Goal: Task Accomplishment & Management: Complete application form

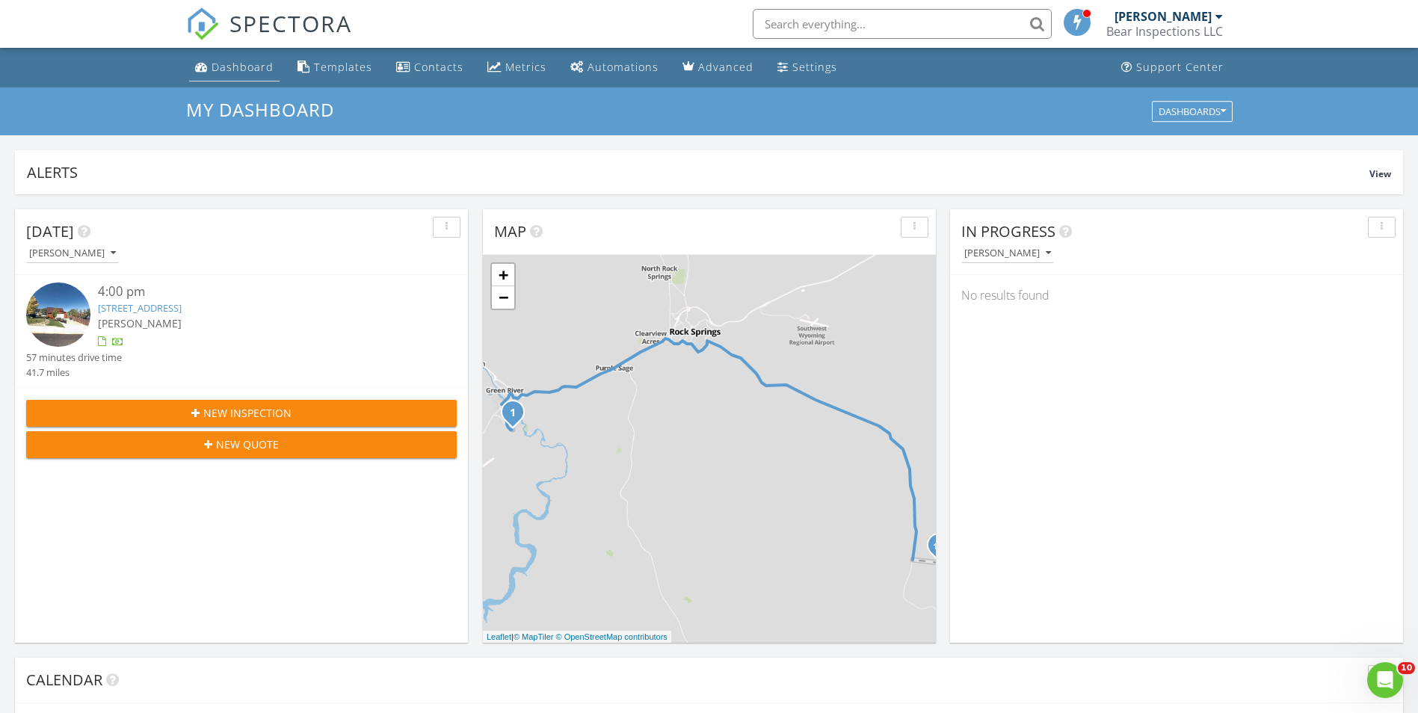
click at [259, 68] on div "Dashboard" at bounding box center [243, 67] width 62 height 14
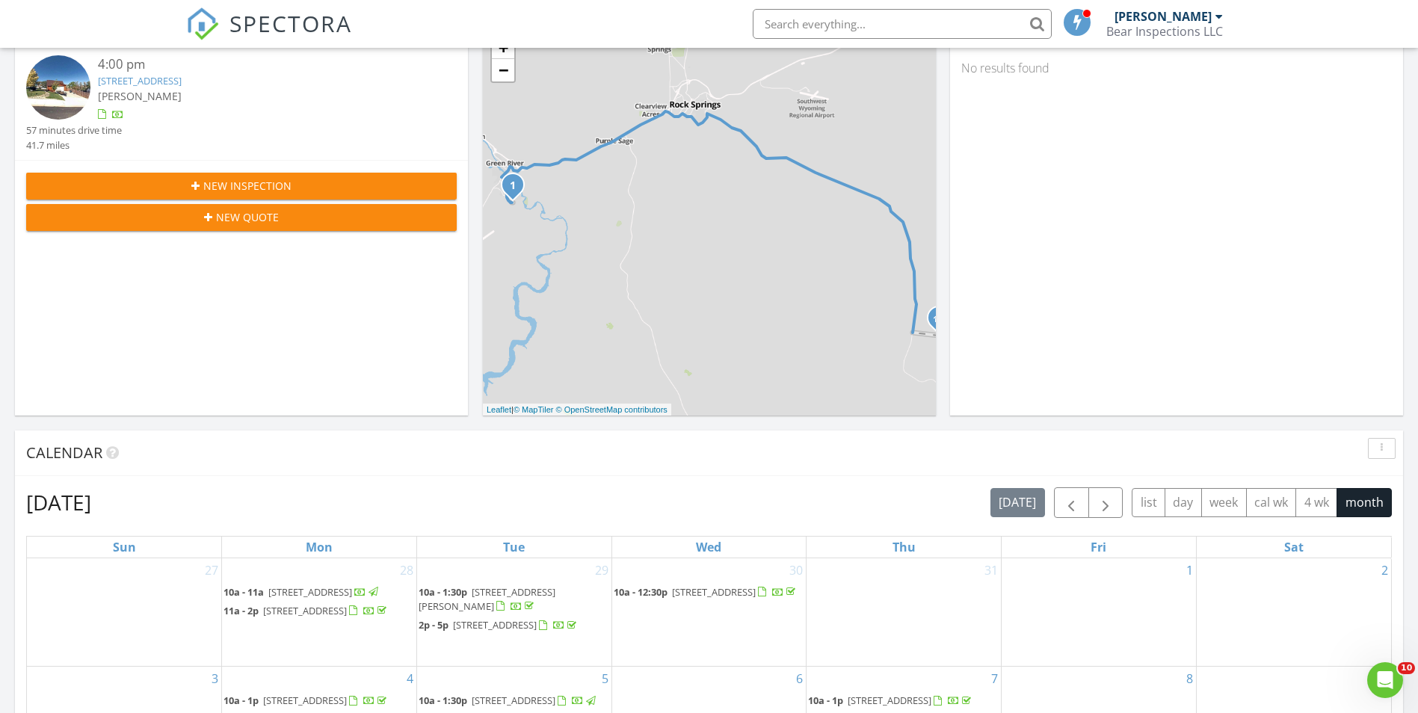
scroll to position [86, 0]
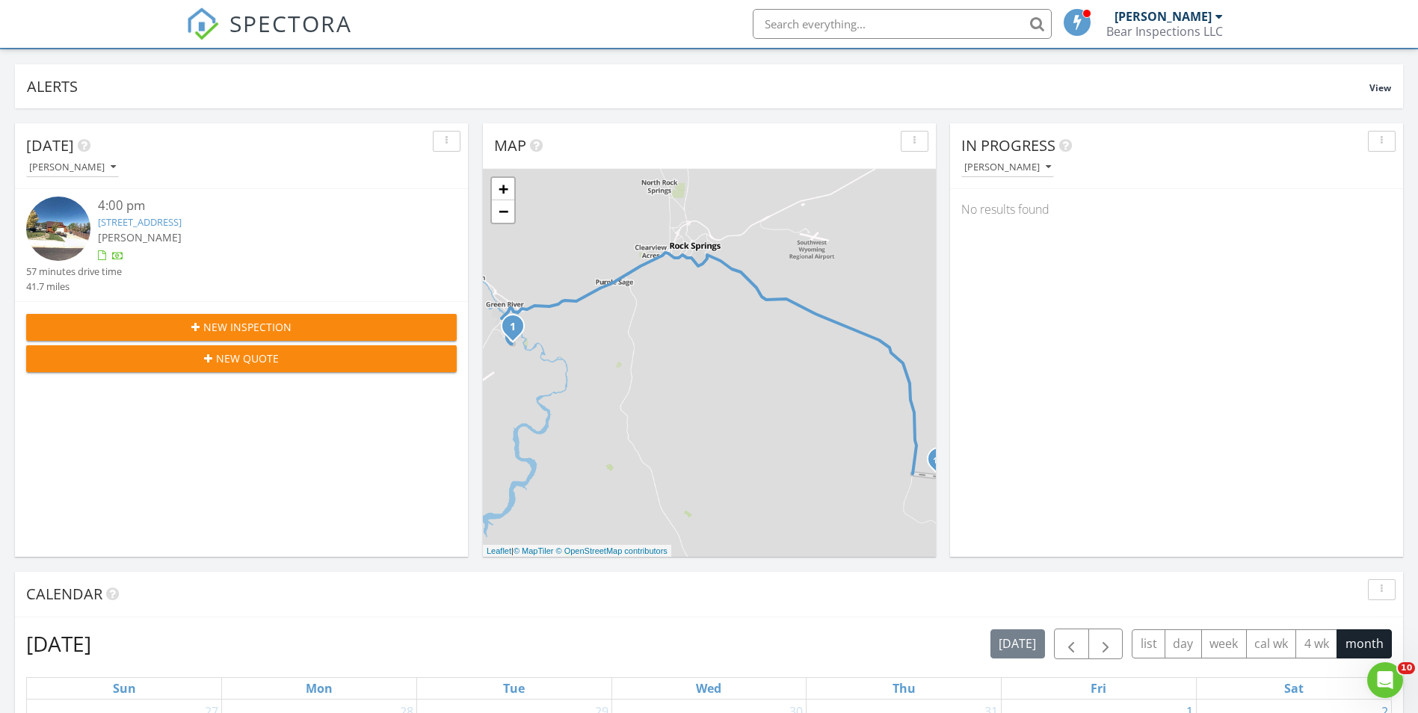
click at [272, 318] on button "New Inspection" at bounding box center [241, 327] width 431 height 27
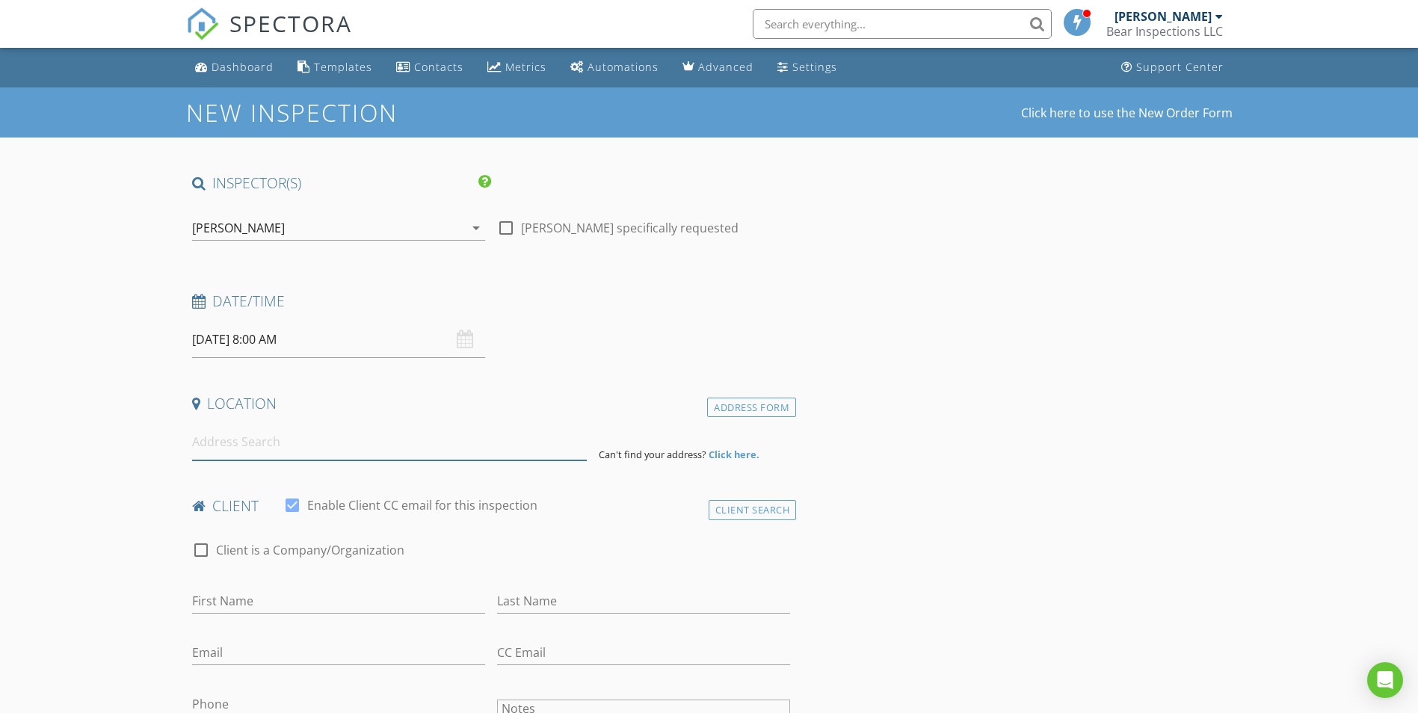
click at [410, 436] on input at bounding box center [389, 442] width 395 height 37
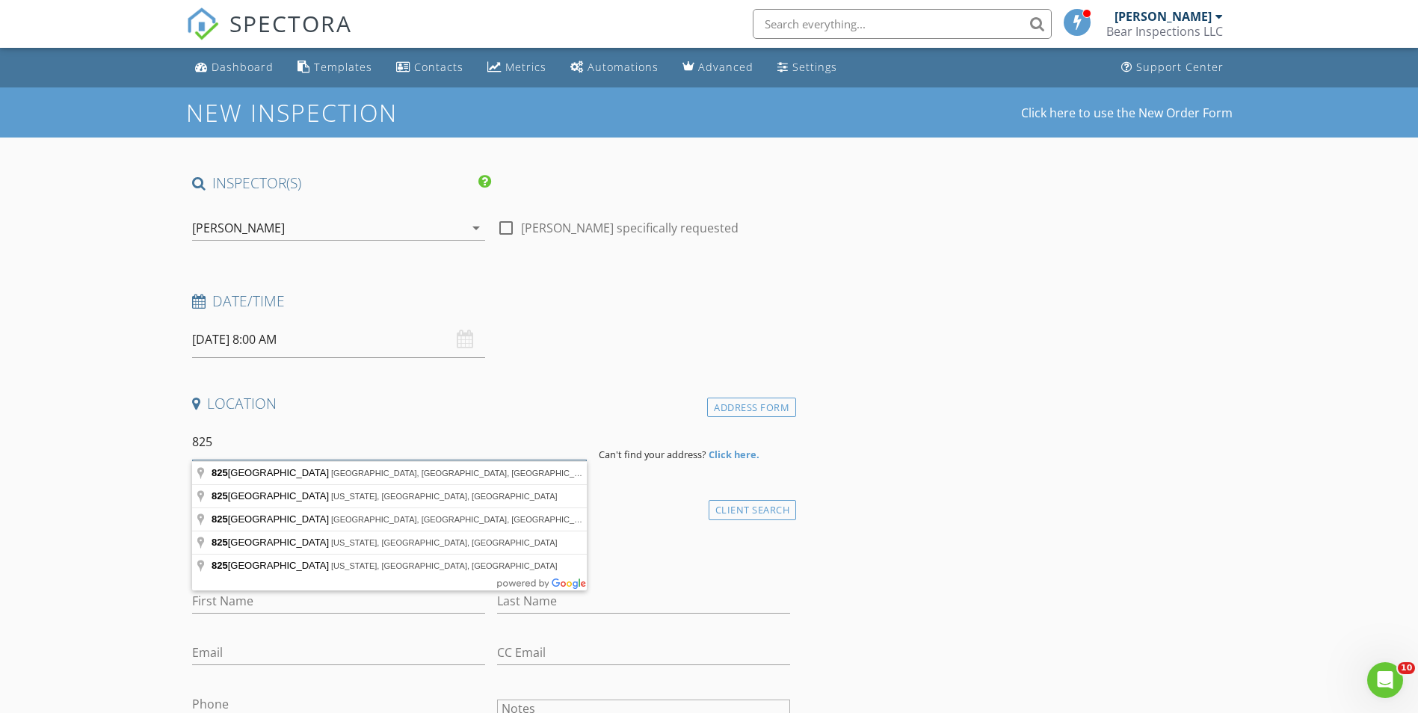
type input "825"
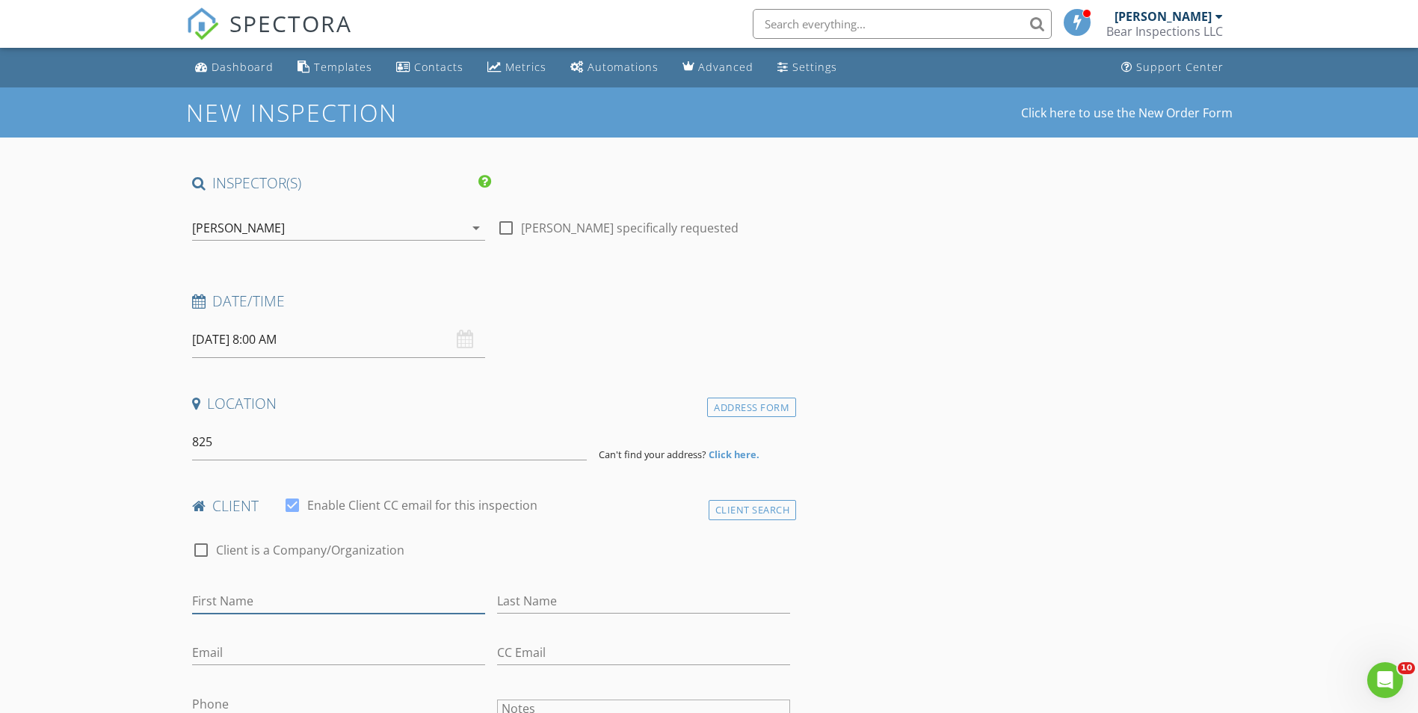
click at [308, 610] on input "First Name" at bounding box center [338, 601] width 293 height 25
type input "Chuck"
type input "Widick"
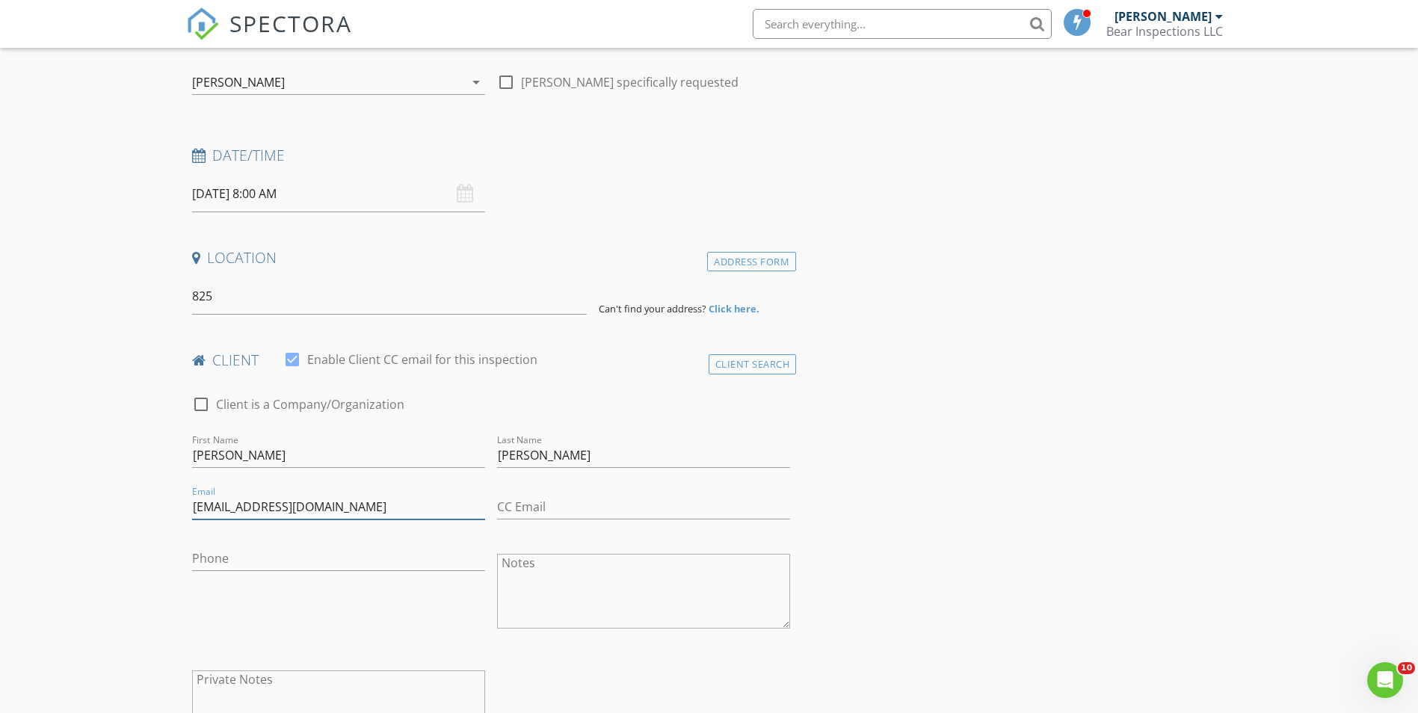
scroll to position [150, 0]
type input "quilitypindale@gmail.com"
click at [314, 555] on input "Phone" at bounding box center [338, 555] width 293 height 25
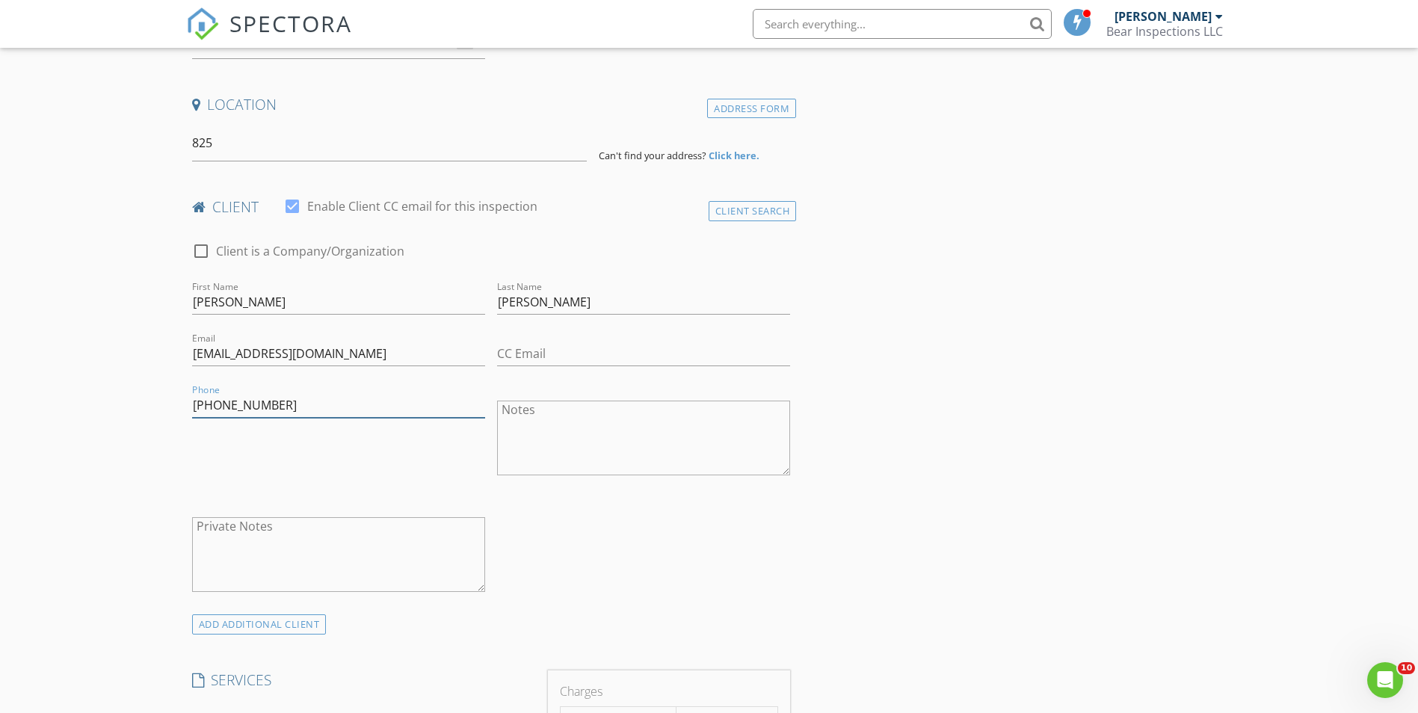
scroll to position [523, 0]
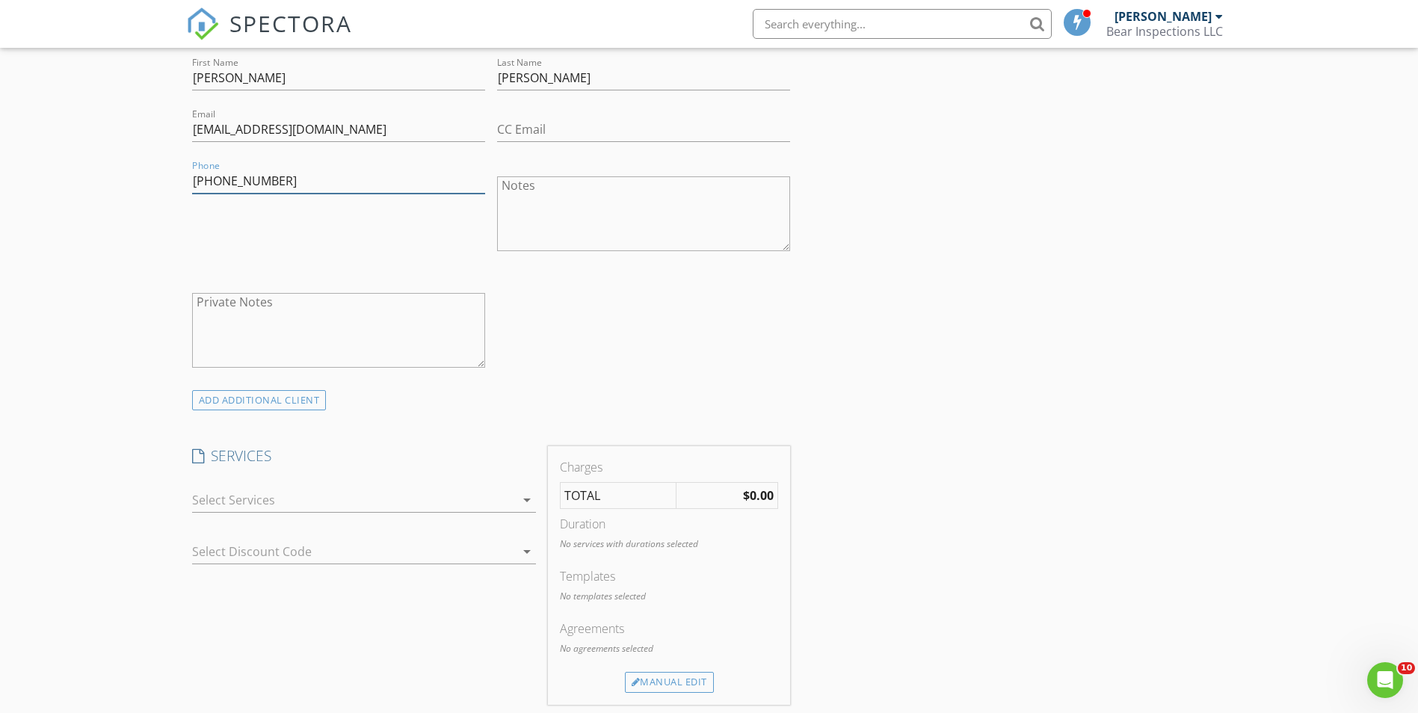
type input "435-253-1904"
click at [347, 508] on div at bounding box center [353, 500] width 323 height 24
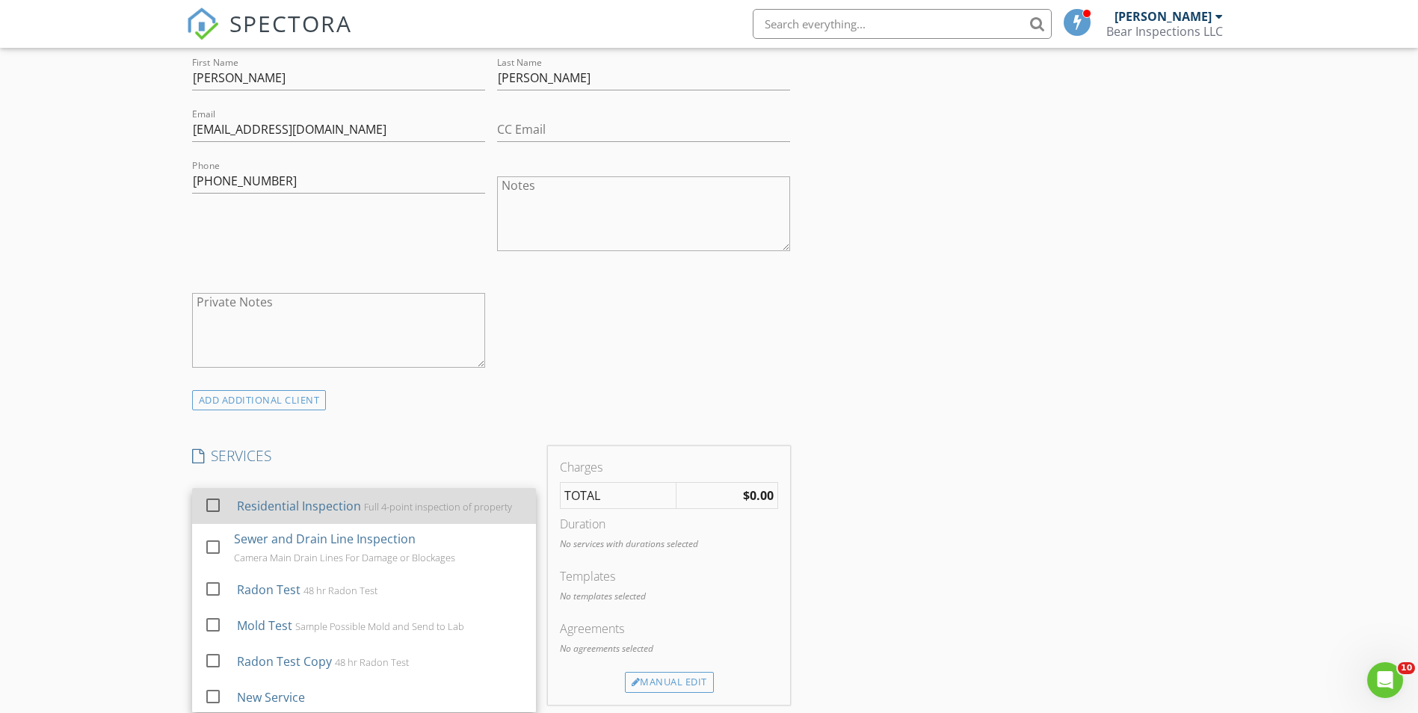
click at [344, 508] on div "Residential Inspection" at bounding box center [298, 506] width 124 height 18
click at [194, 520] on link "check_box Residential Inspection Full 4-point inspection of property" at bounding box center [364, 506] width 344 height 36
click at [385, 502] on div "Full 4-point inspection of property" at bounding box center [437, 507] width 148 height 12
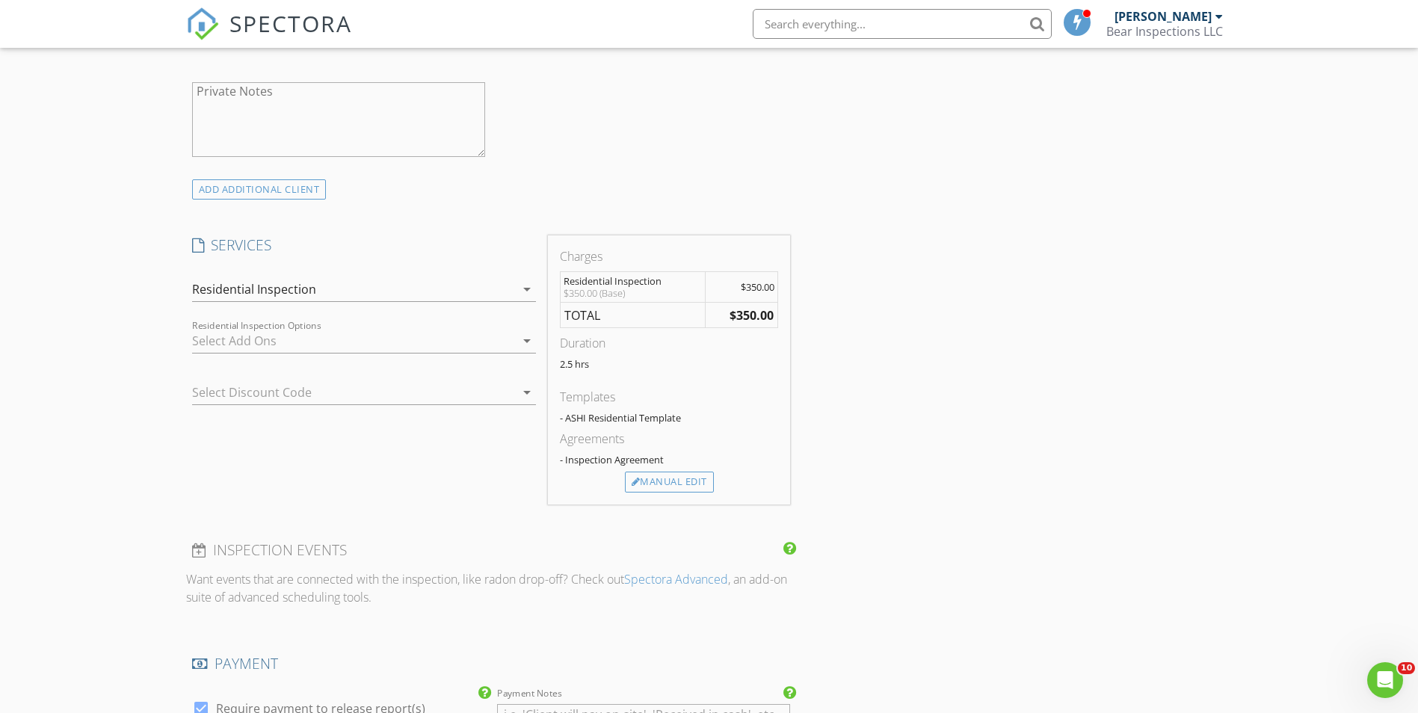
scroll to position [748, 0]
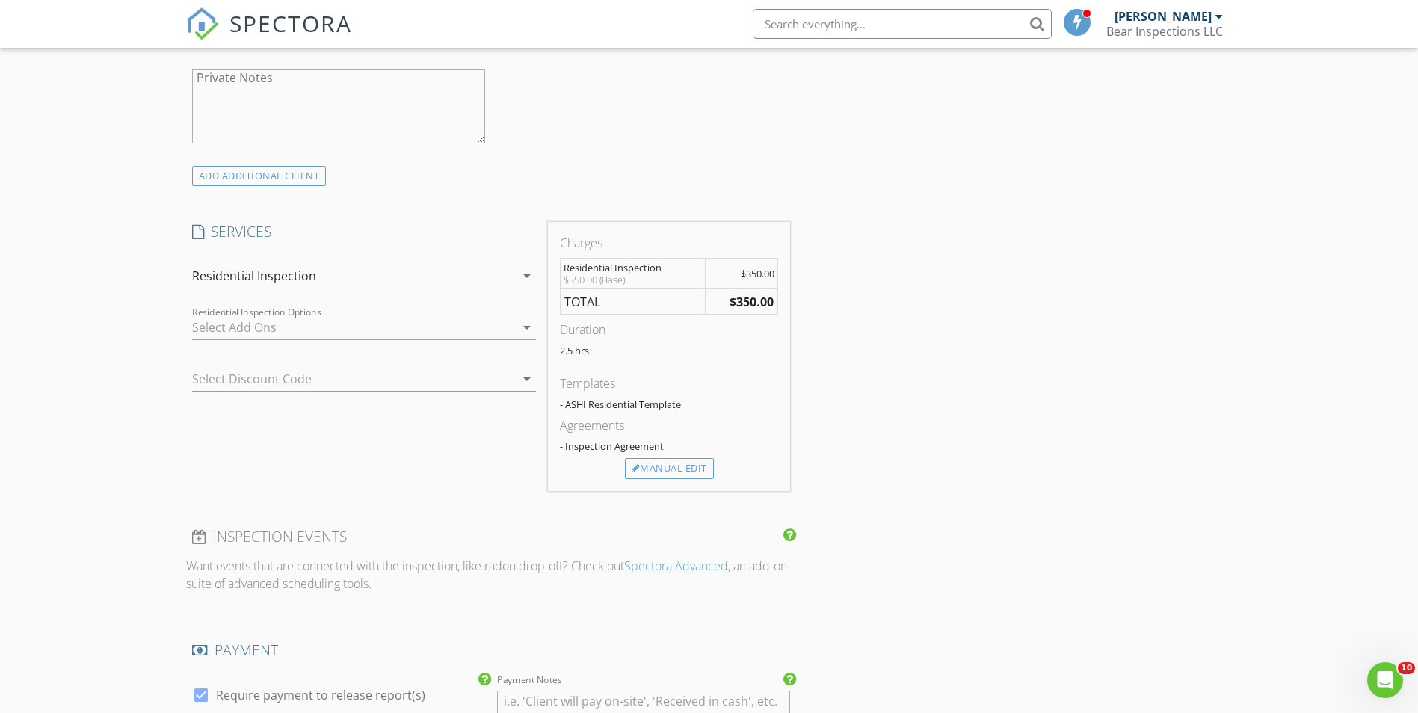
click at [529, 271] on icon "arrow_drop_down" at bounding box center [527, 276] width 18 height 18
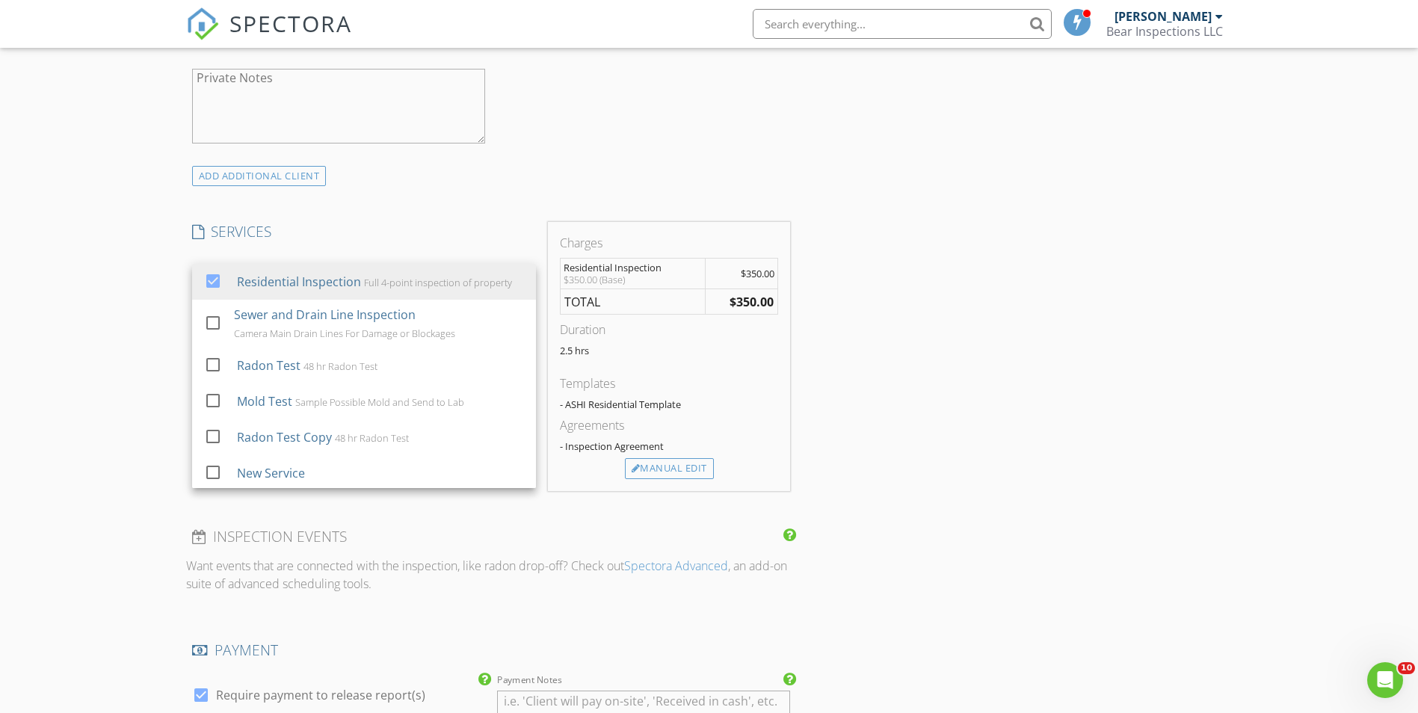
click at [138, 308] on div "New Inspection Click here to use the New Order Form INSPECTOR(S) check_box Cody…" at bounding box center [709, 504] width 1418 height 2329
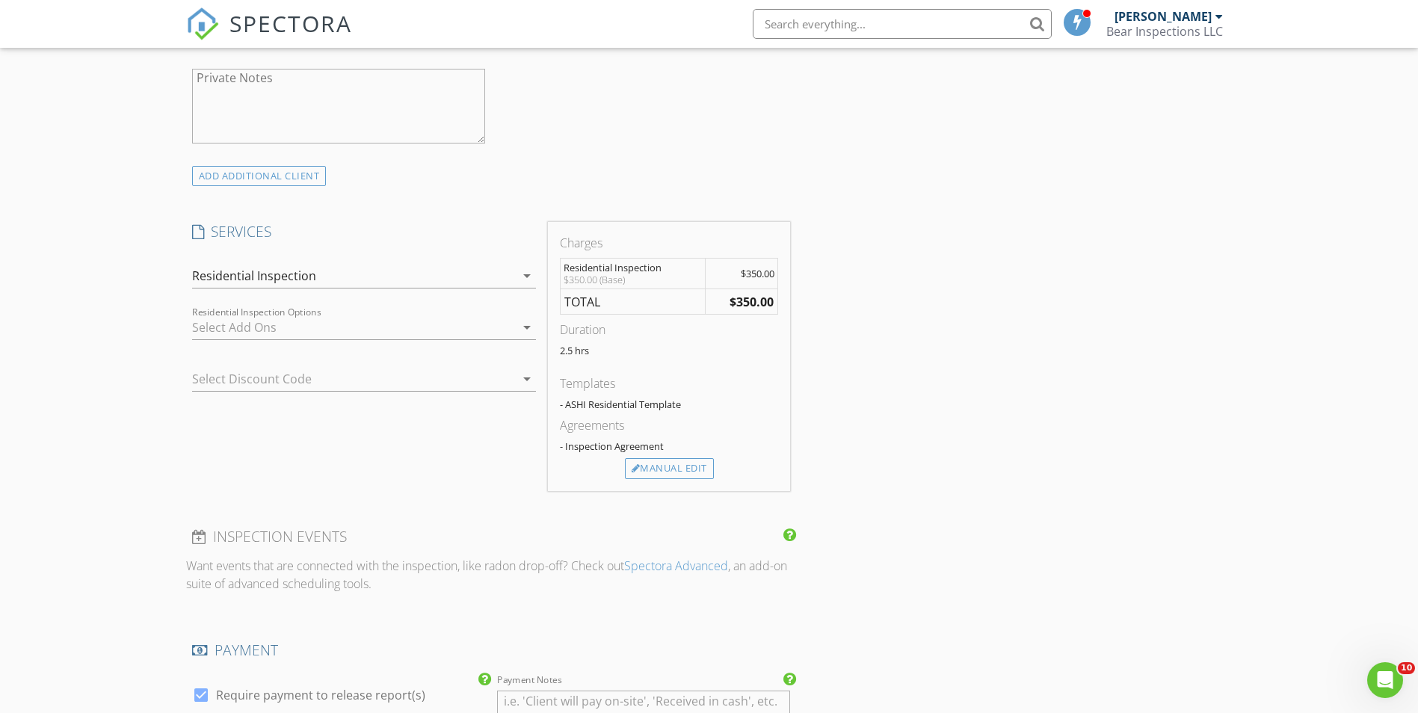
click at [269, 279] on div "Residential Inspection" at bounding box center [254, 275] width 124 height 13
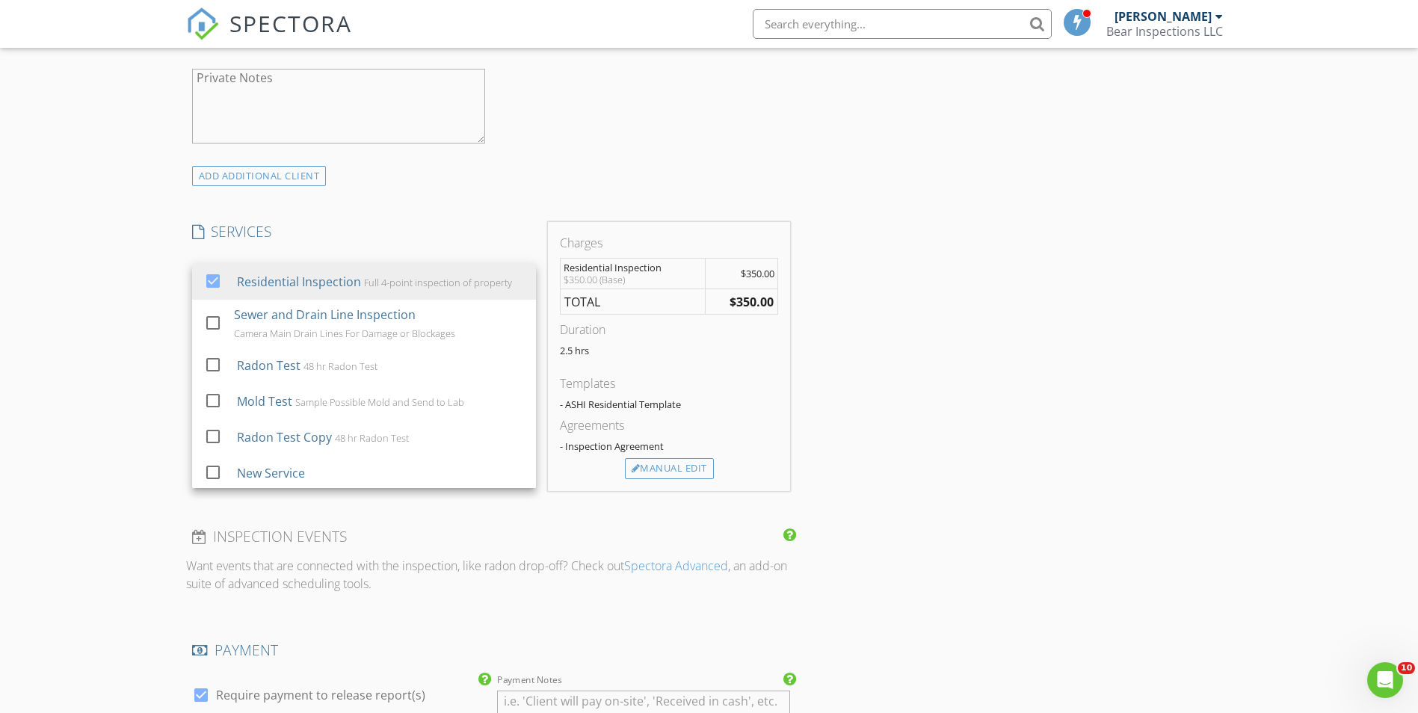
click at [847, 404] on div "INSPECTOR(S) check_box Cody Frericks PRIMARY Cody Frericks arrow_drop_down chec…" at bounding box center [709, 529] width 1047 height 2207
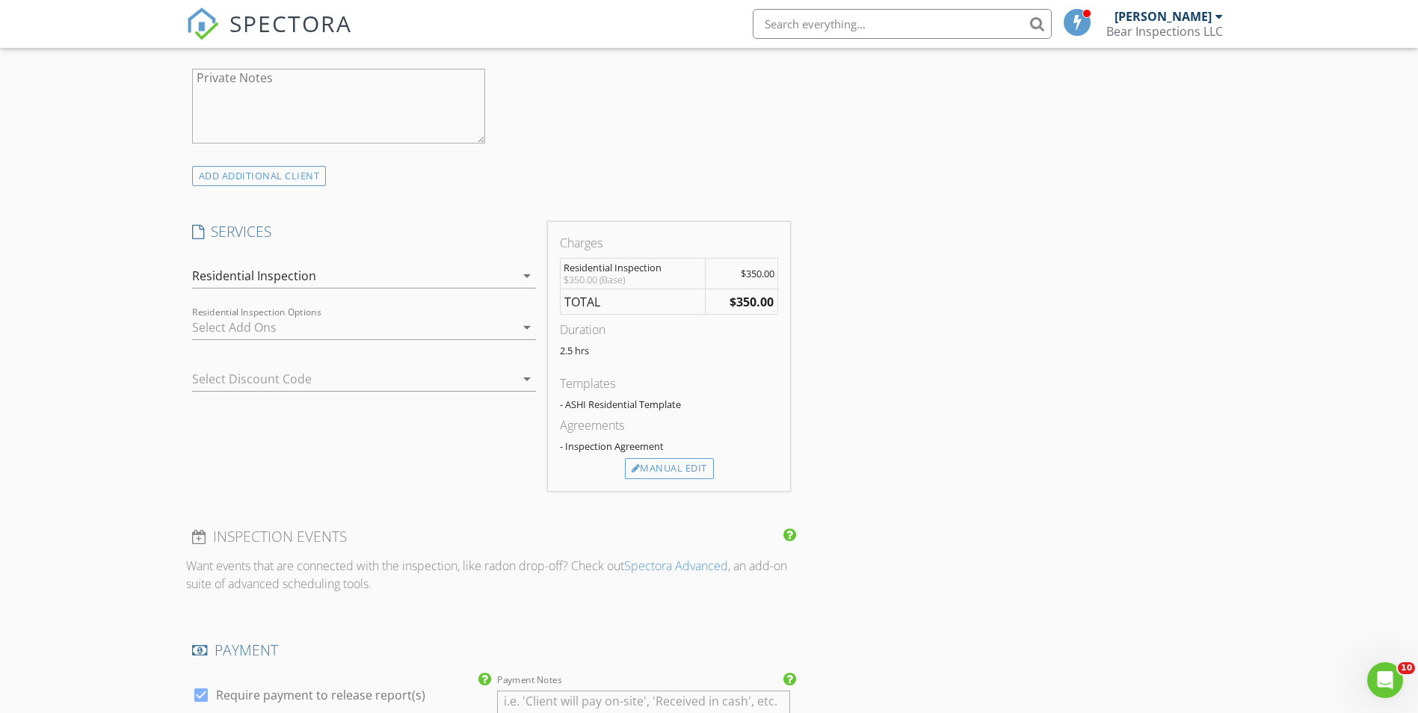
click at [522, 269] on icon "arrow_drop_down" at bounding box center [527, 276] width 18 height 18
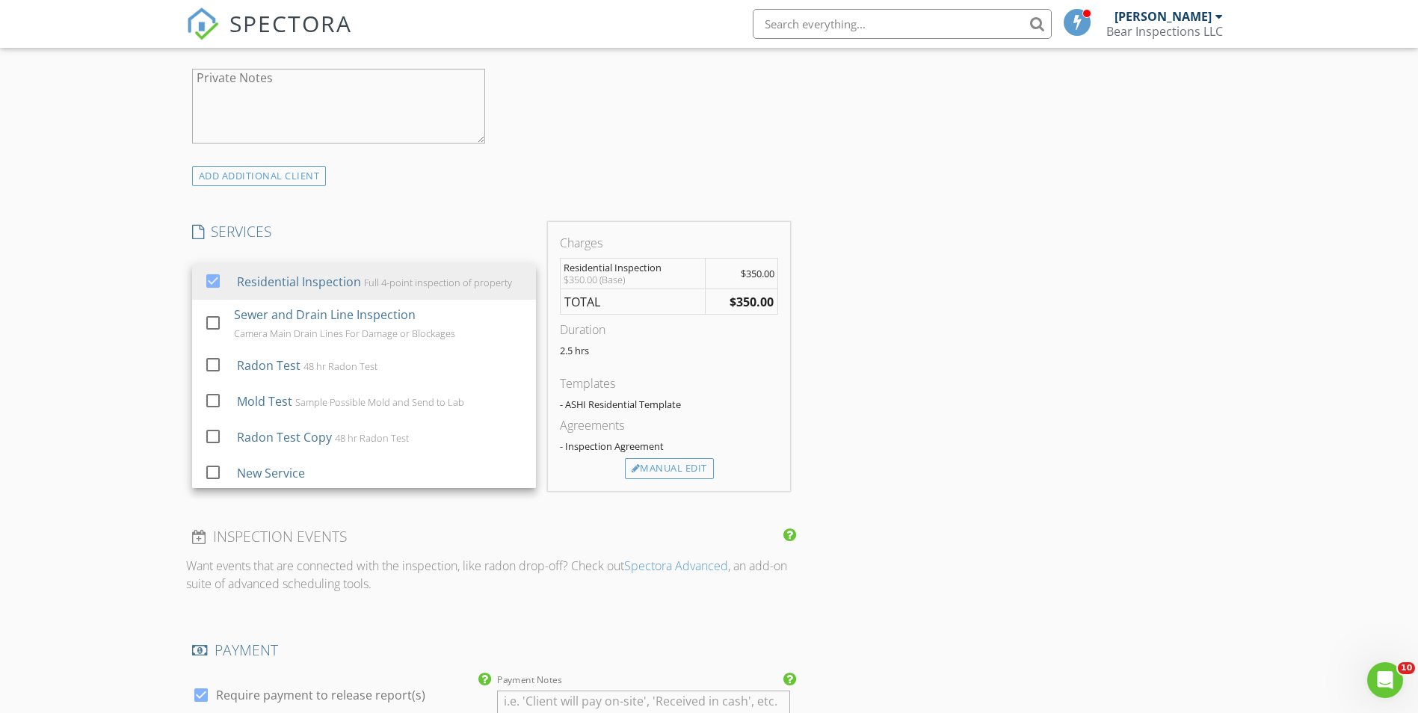
click at [422, 211] on div "INSPECTOR(S) check_box Cody Frericks PRIMARY Cody Frericks arrow_drop_down chec…" at bounding box center [491, 485] width 611 height 2119
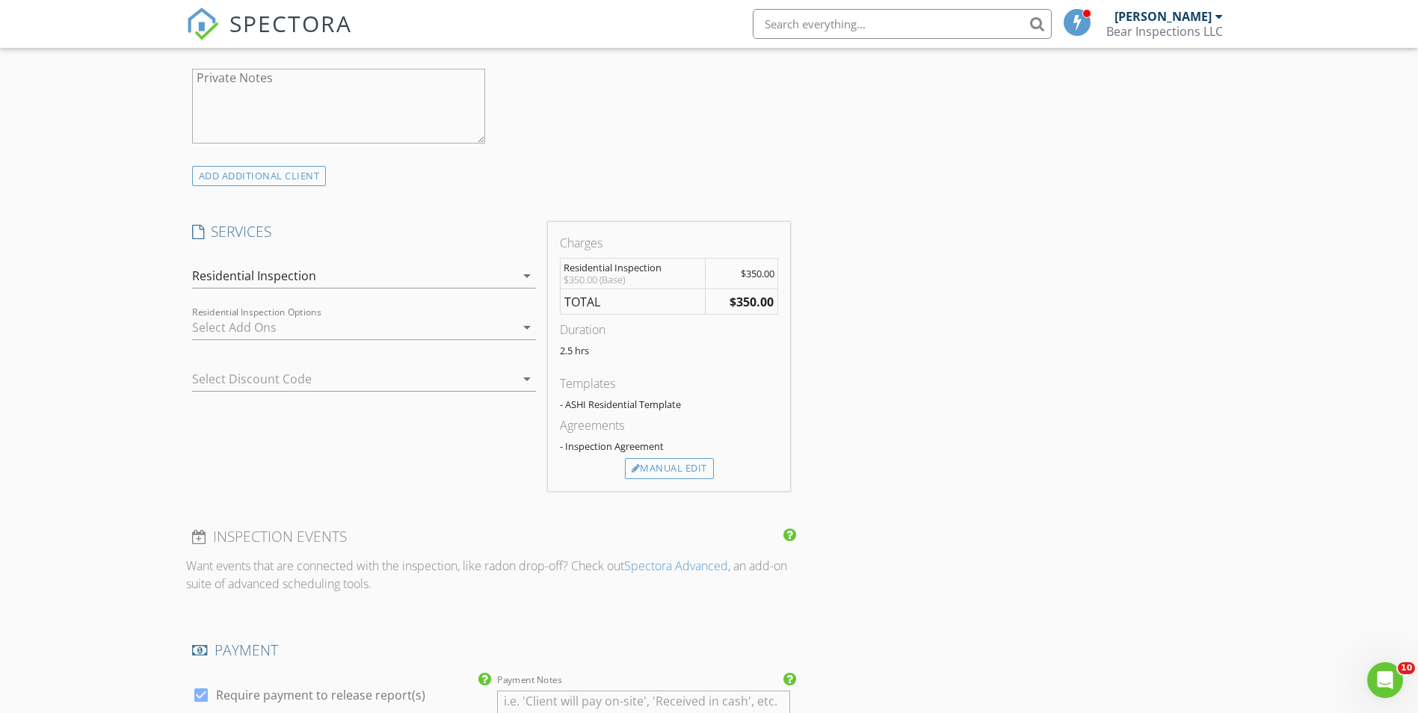
click at [474, 271] on div "Residential Inspection" at bounding box center [353, 276] width 323 height 24
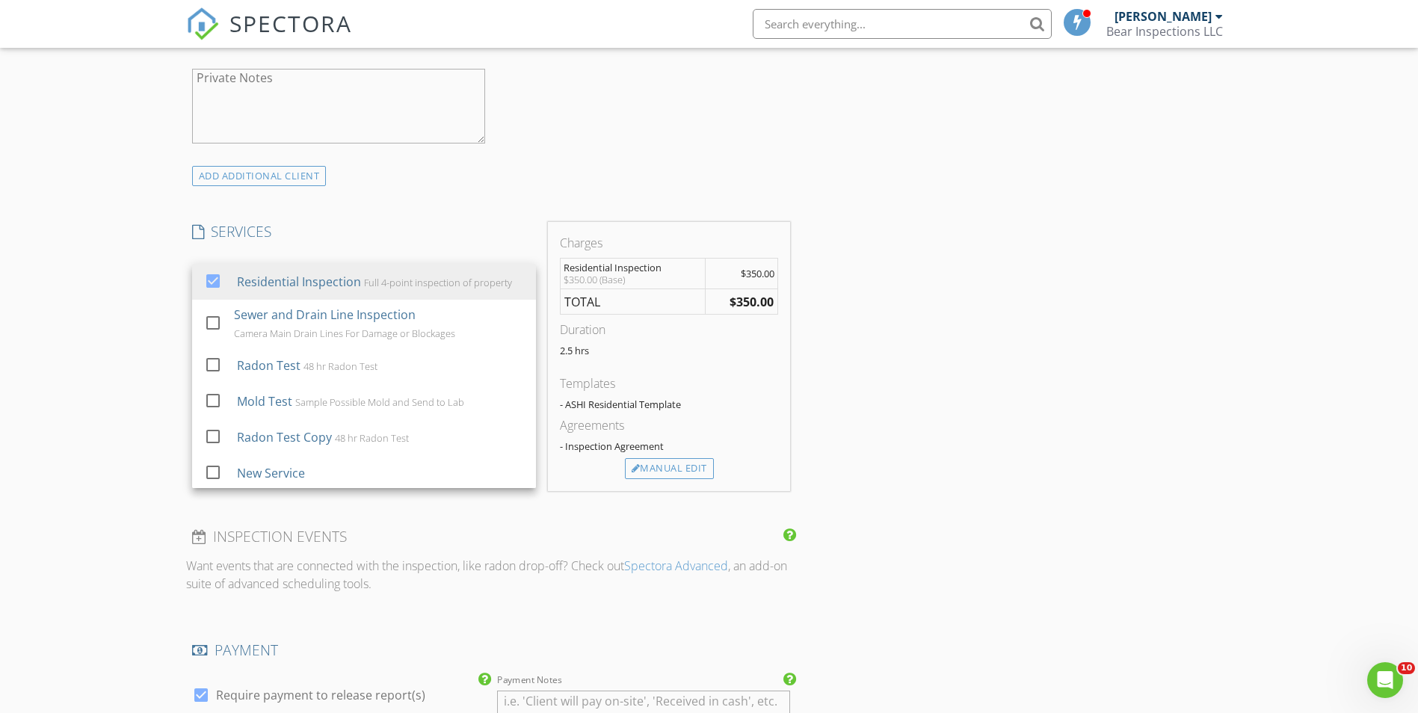
click at [152, 271] on div "New Inspection Click here to use the New Order Form INSPECTOR(S) check_box Cody…" at bounding box center [709, 504] width 1418 height 2329
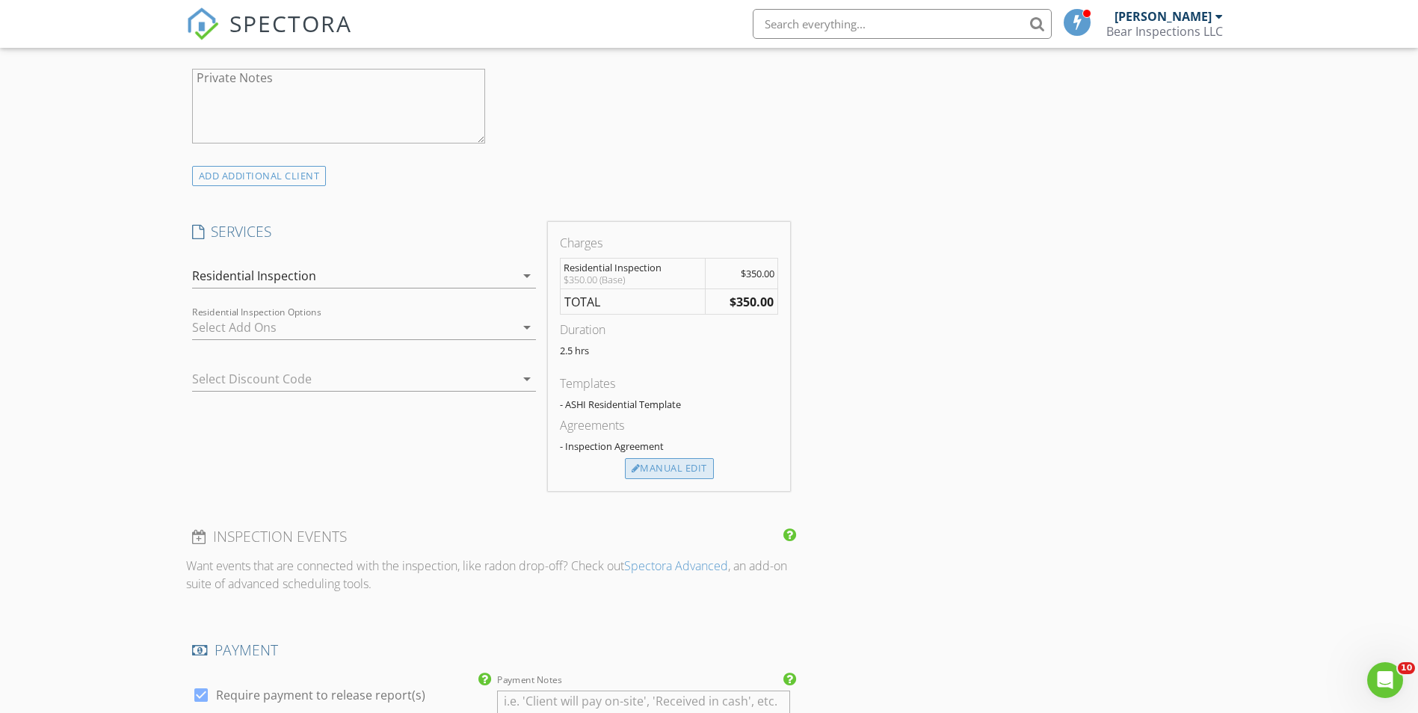
click at [689, 469] on div "Manual Edit" at bounding box center [669, 468] width 89 height 21
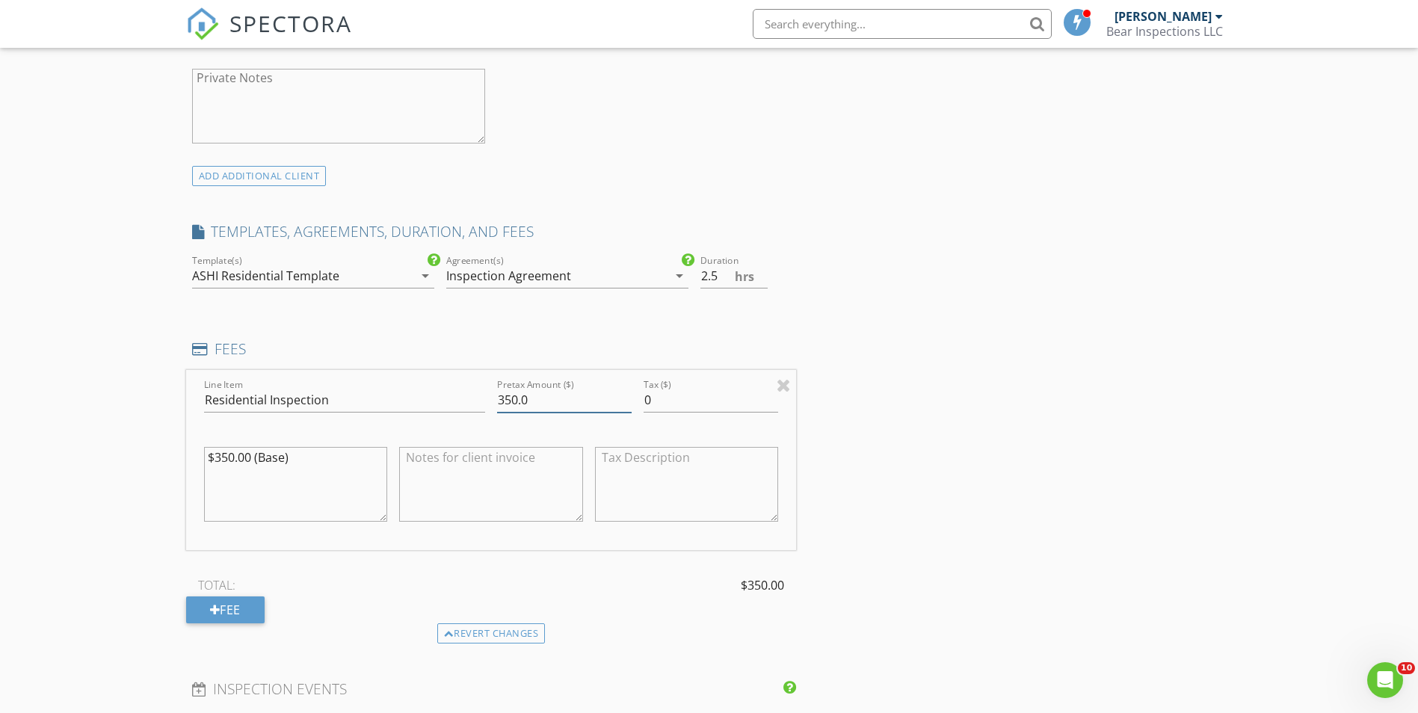
click at [558, 400] on input "350.0" at bounding box center [564, 400] width 135 height 25
type input "3"
type input "500.00"
click at [355, 463] on textarea "$350.00 (Base)" at bounding box center [296, 484] width 184 height 75
type textarea "$500.00"
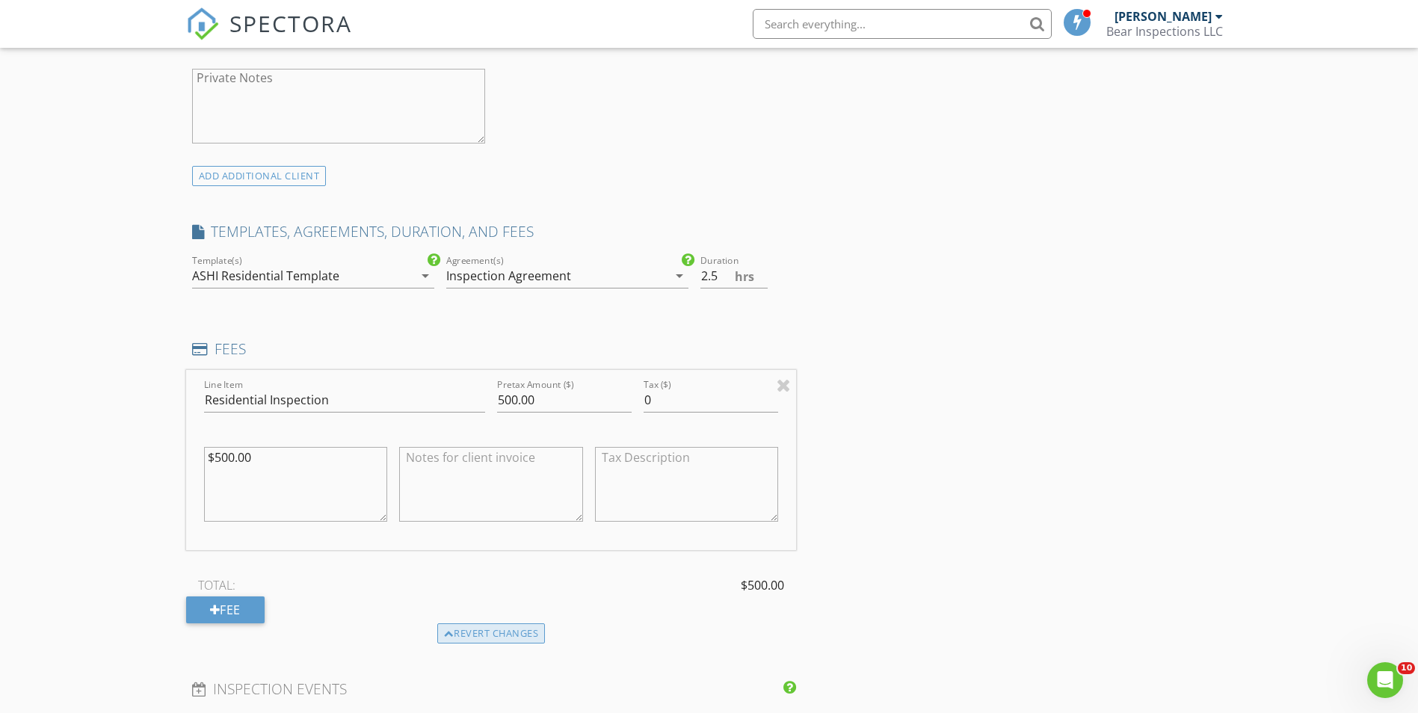
click at [513, 628] on div "Revert changes" at bounding box center [491, 634] width 108 height 21
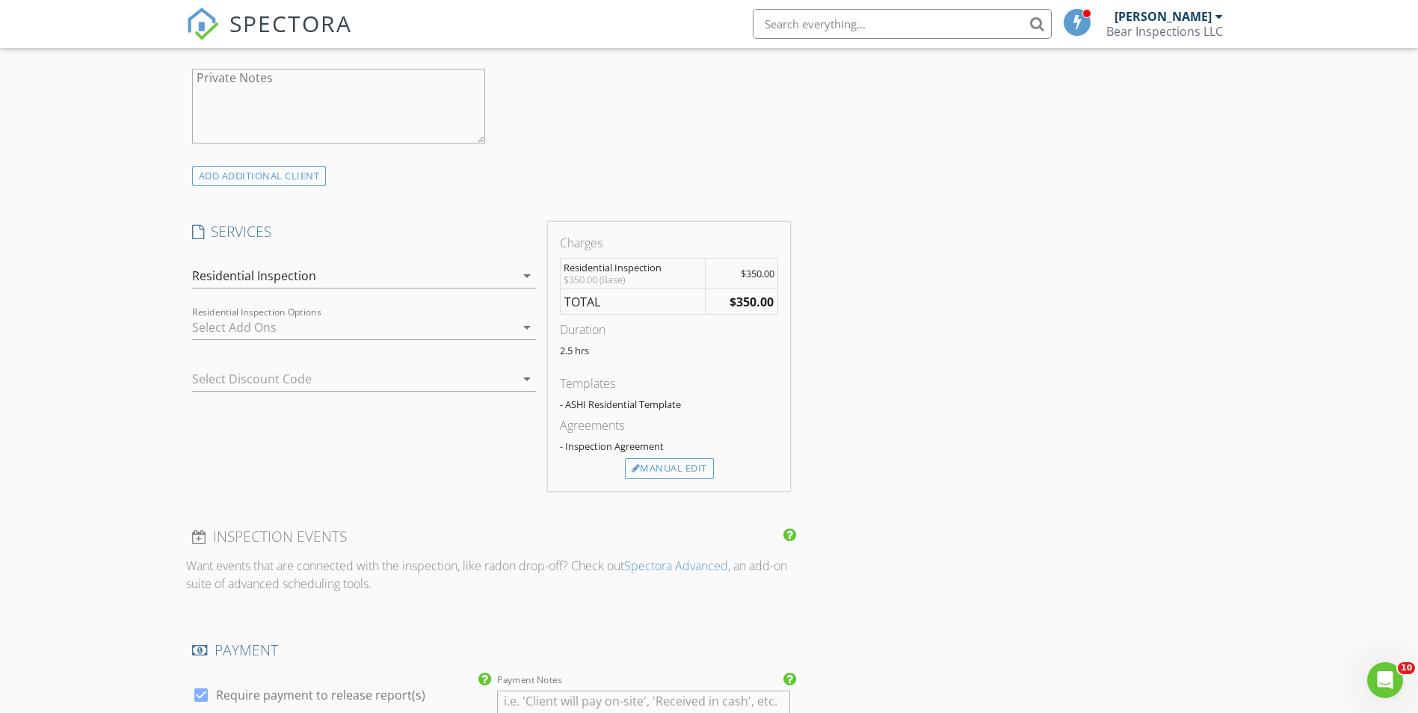
click at [390, 318] on div at bounding box center [353, 327] width 323 height 24
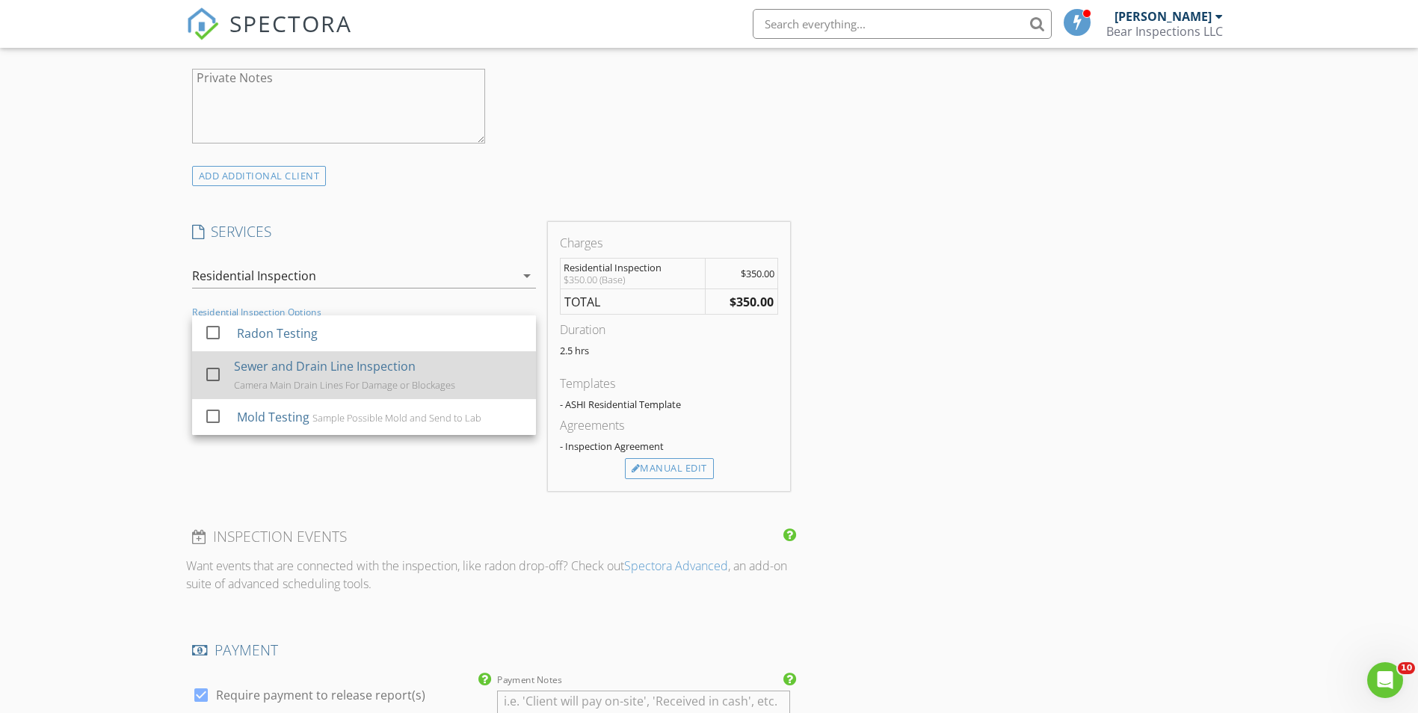
click at [285, 372] on div "Sewer and Drain Line Inspection" at bounding box center [325, 366] width 182 height 18
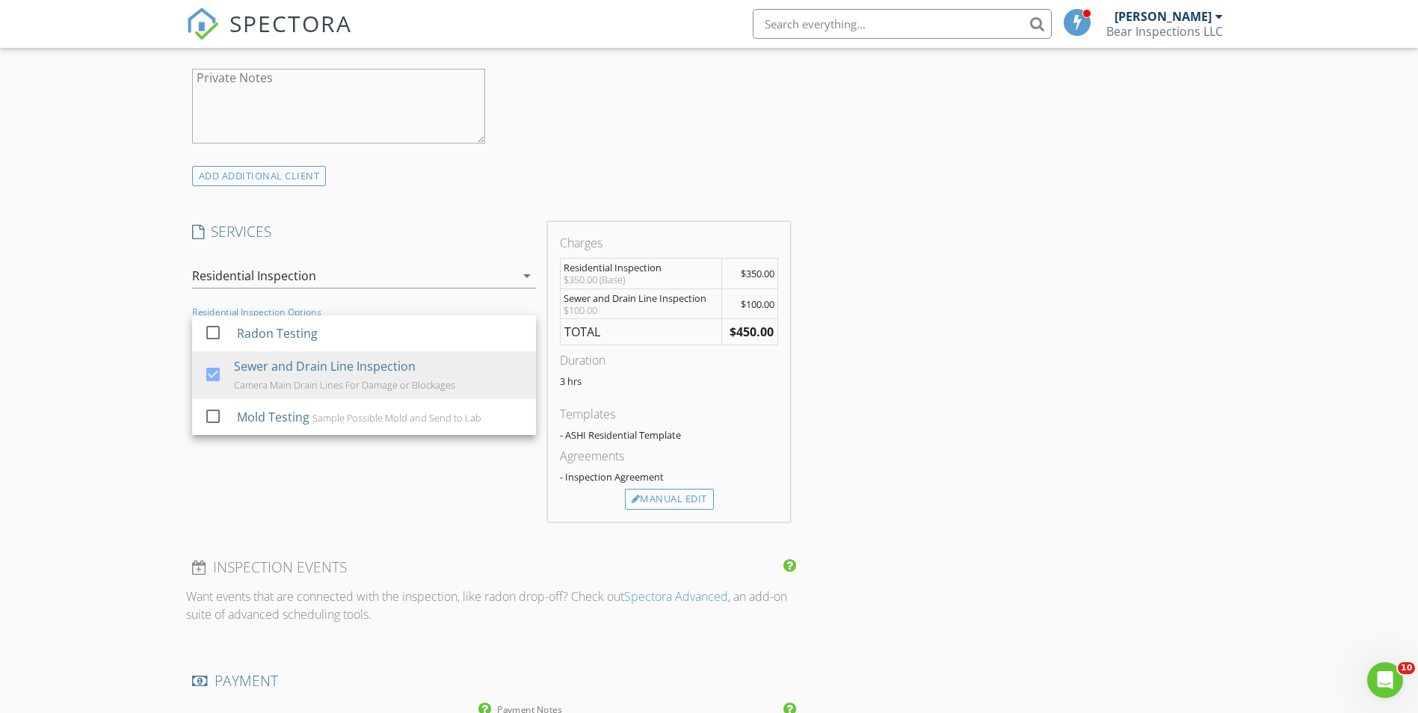
click at [140, 359] on div "New Inspection Click here to use the New Order Form INSPECTOR(S) check_box Cody…" at bounding box center [709, 519] width 1418 height 2359
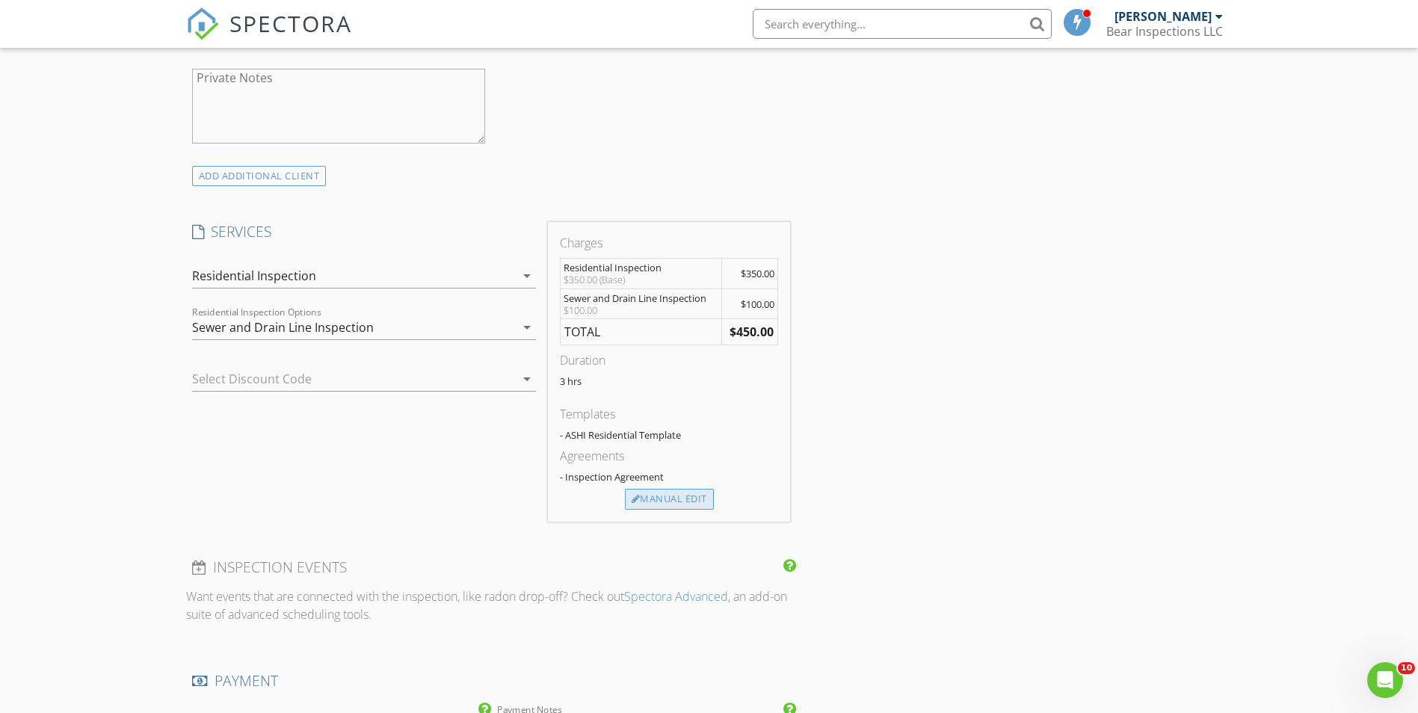
click at [668, 503] on div "Manual Edit" at bounding box center [669, 499] width 89 height 21
type input "350.0"
type textarea "$350.00 (Base)"
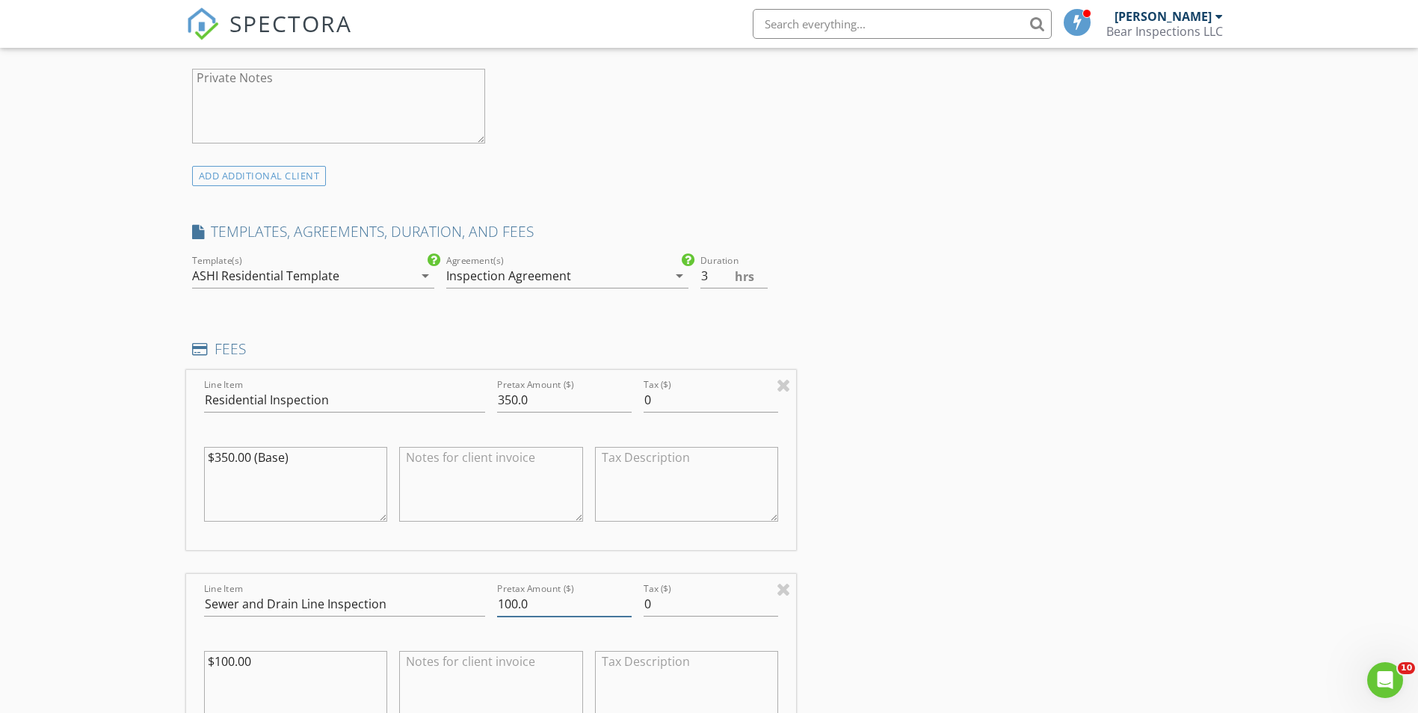
click at [532, 605] on input "100.0" at bounding box center [564, 604] width 135 height 25
type input "125.00"
click at [371, 659] on textarea "$100.00" at bounding box center [296, 688] width 184 height 75
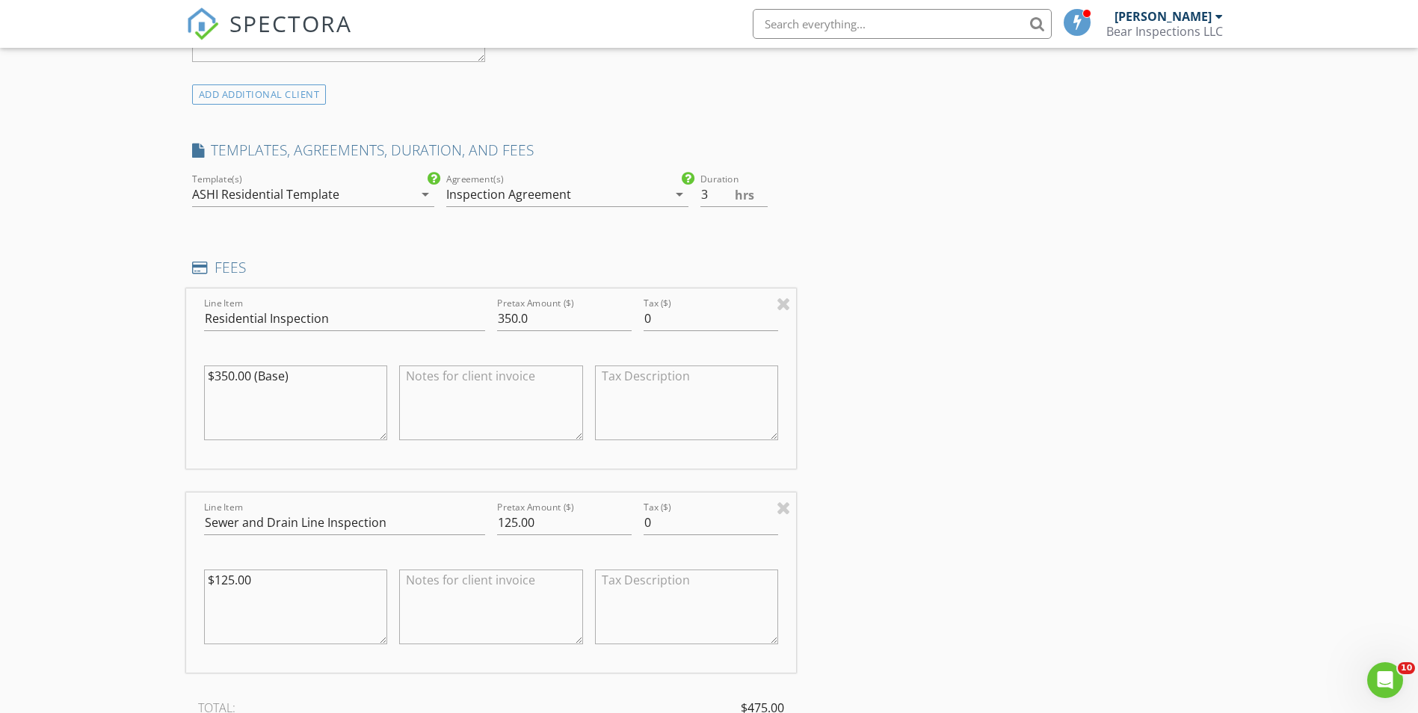
scroll to position [972, 0]
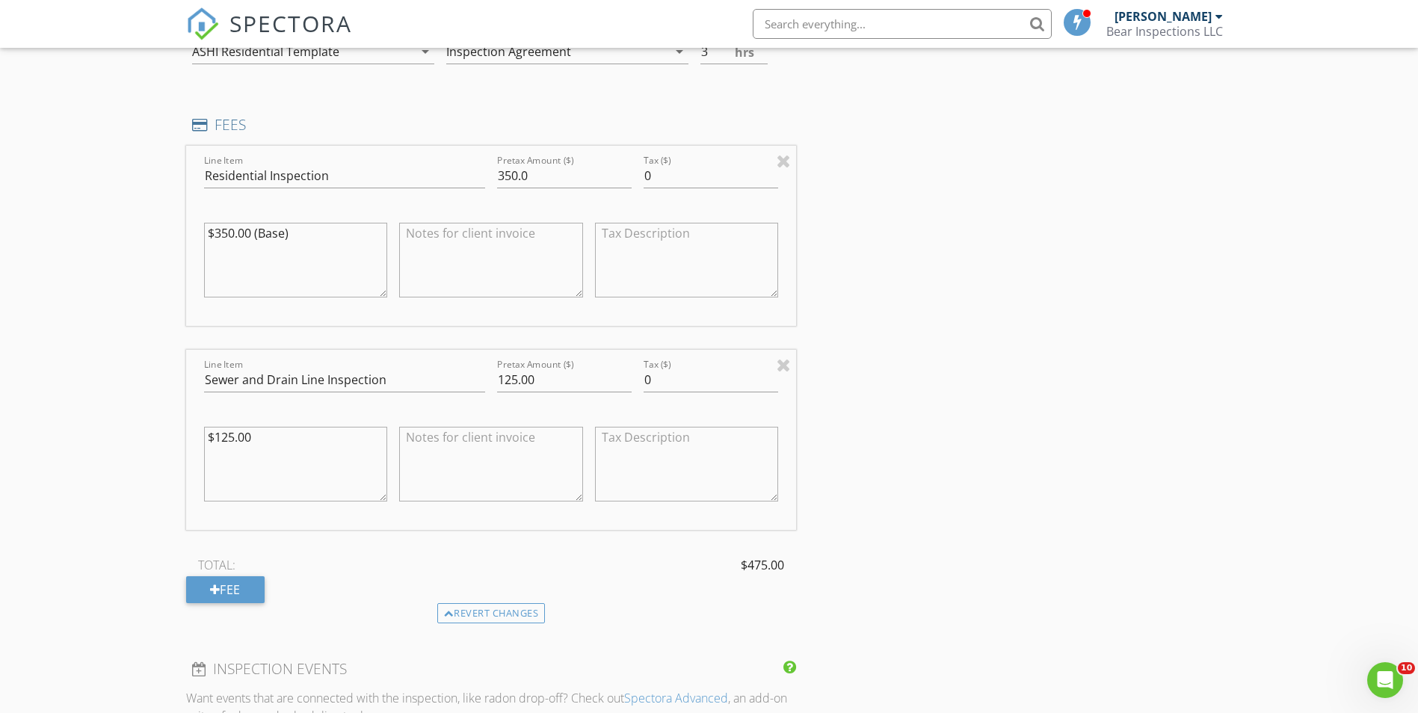
type textarea "$125.00"
click at [573, 174] on input "350.0" at bounding box center [564, 176] width 135 height 25
type input "3"
type input "500.00"
click at [315, 235] on textarea "$350.00 (Base)" at bounding box center [296, 260] width 184 height 75
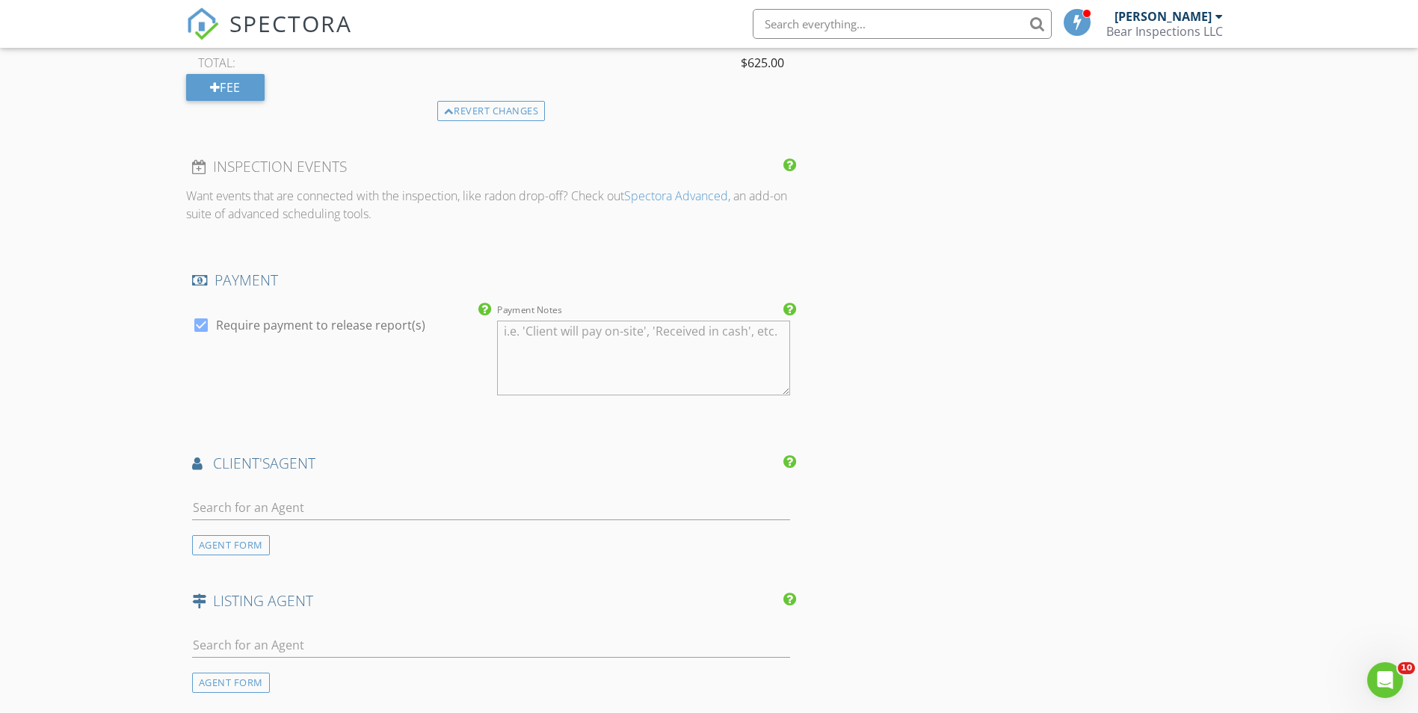
scroll to position [1645, 0]
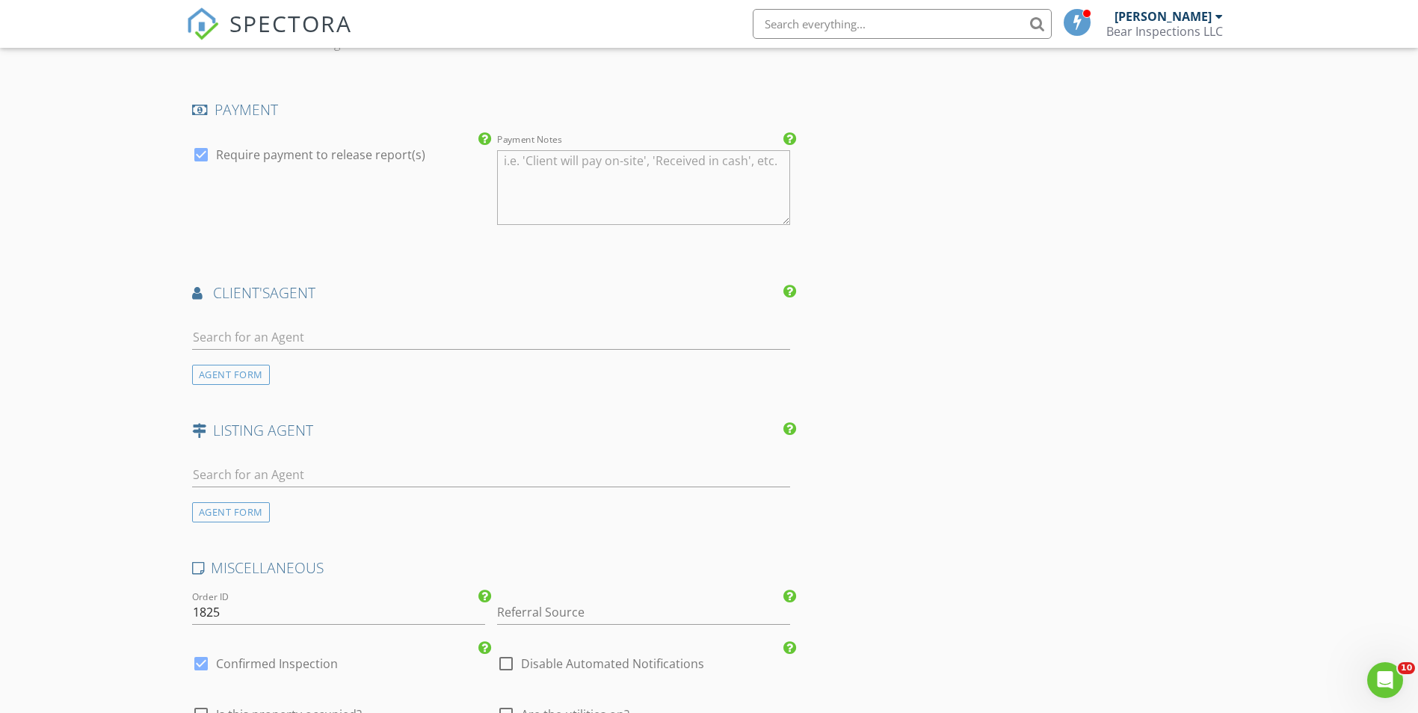
type textarea "$500.00"
click at [375, 330] on input "text" at bounding box center [491, 337] width 599 height 25
type input "kristy"
click at [321, 370] on div "[PERSON_NAME]" at bounding box center [305, 364] width 141 height 18
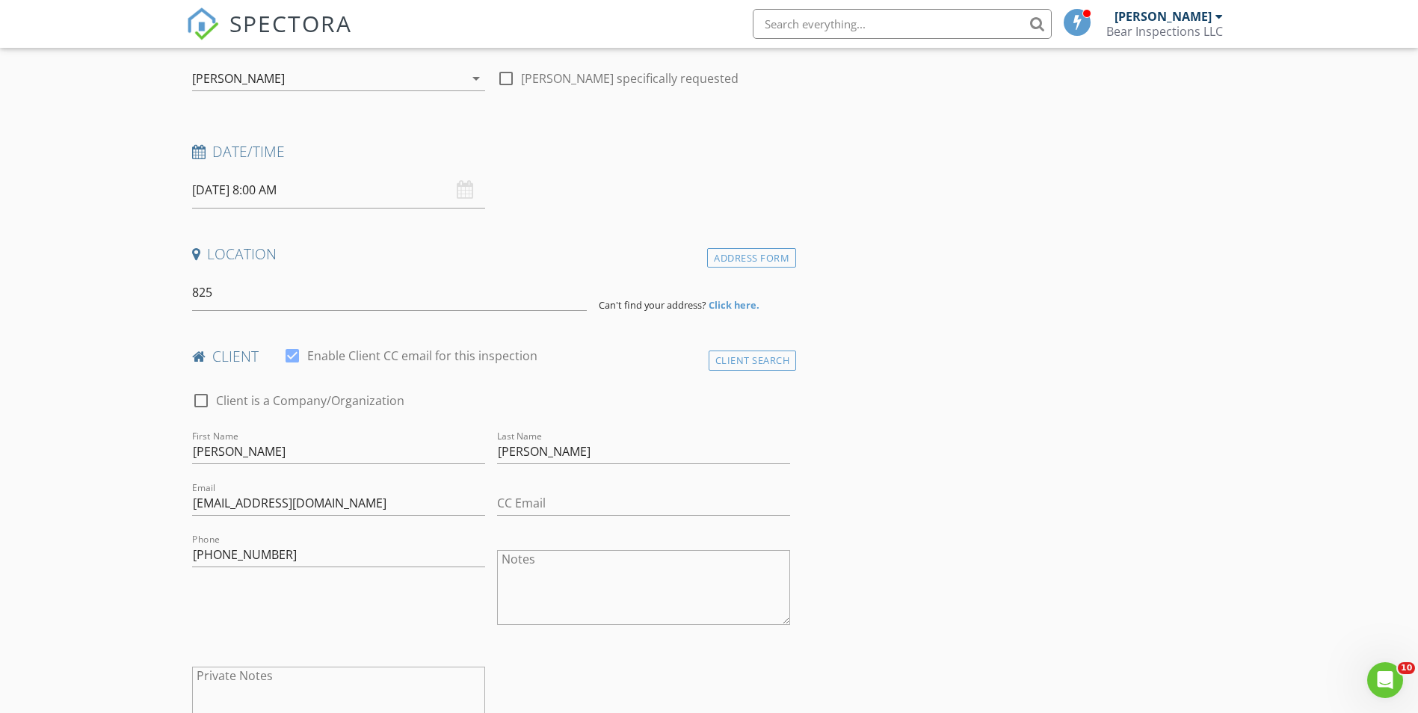
scroll to position [0, 0]
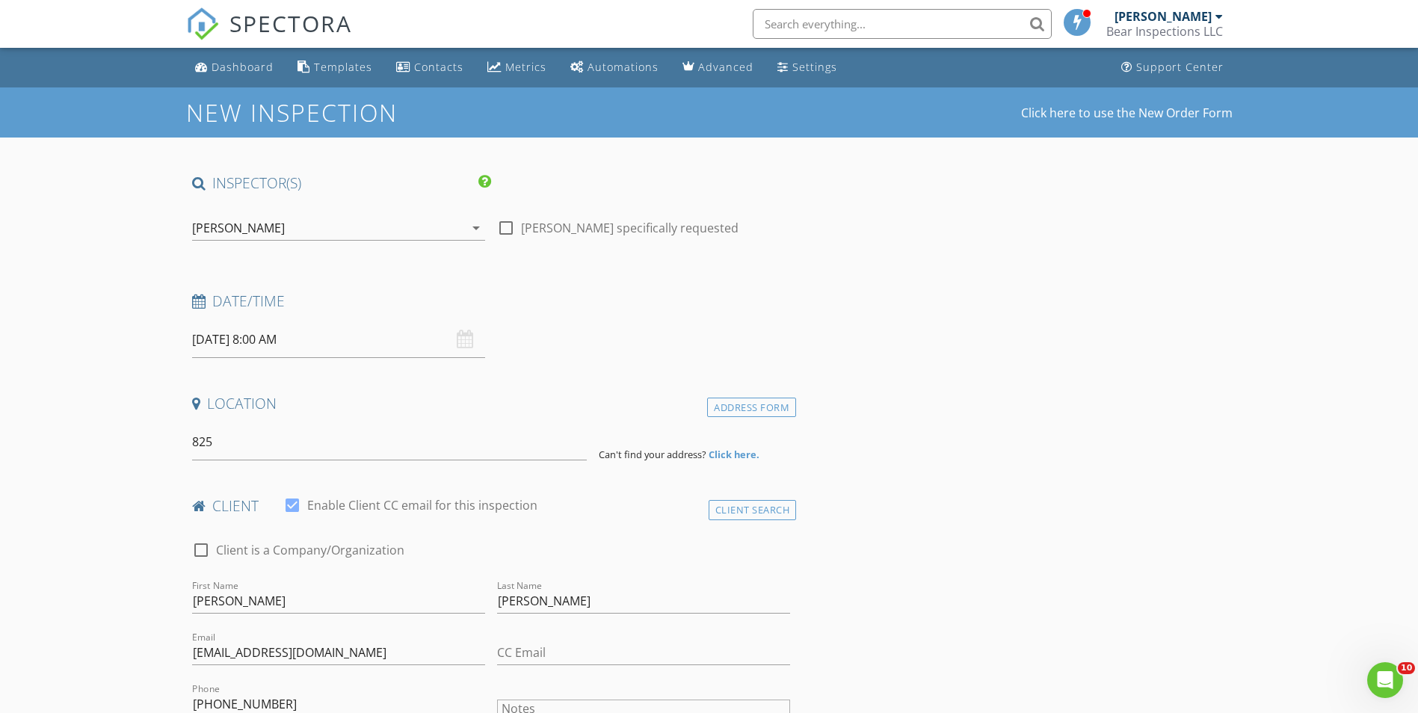
click at [336, 335] on input "08/28/2025 8:00 AM" at bounding box center [338, 339] width 293 height 37
select select "8"
type input "09/03/2025 8:00 AM"
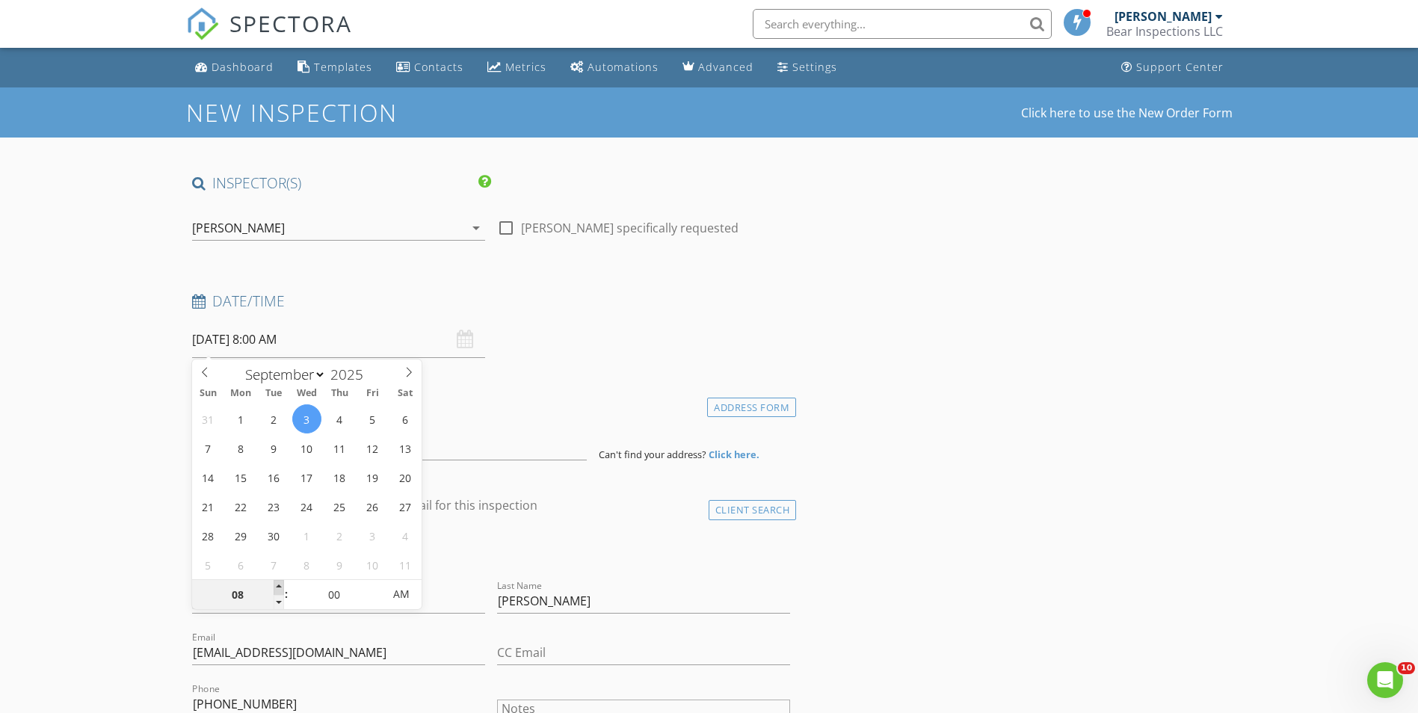
type input "09"
type input "09/03/2025 9:00 AM"
click at [277, 581] on span at bounding box center [279, 587] width 10 height 15
type input "10"
type input "[DATE] 10:00 AM"
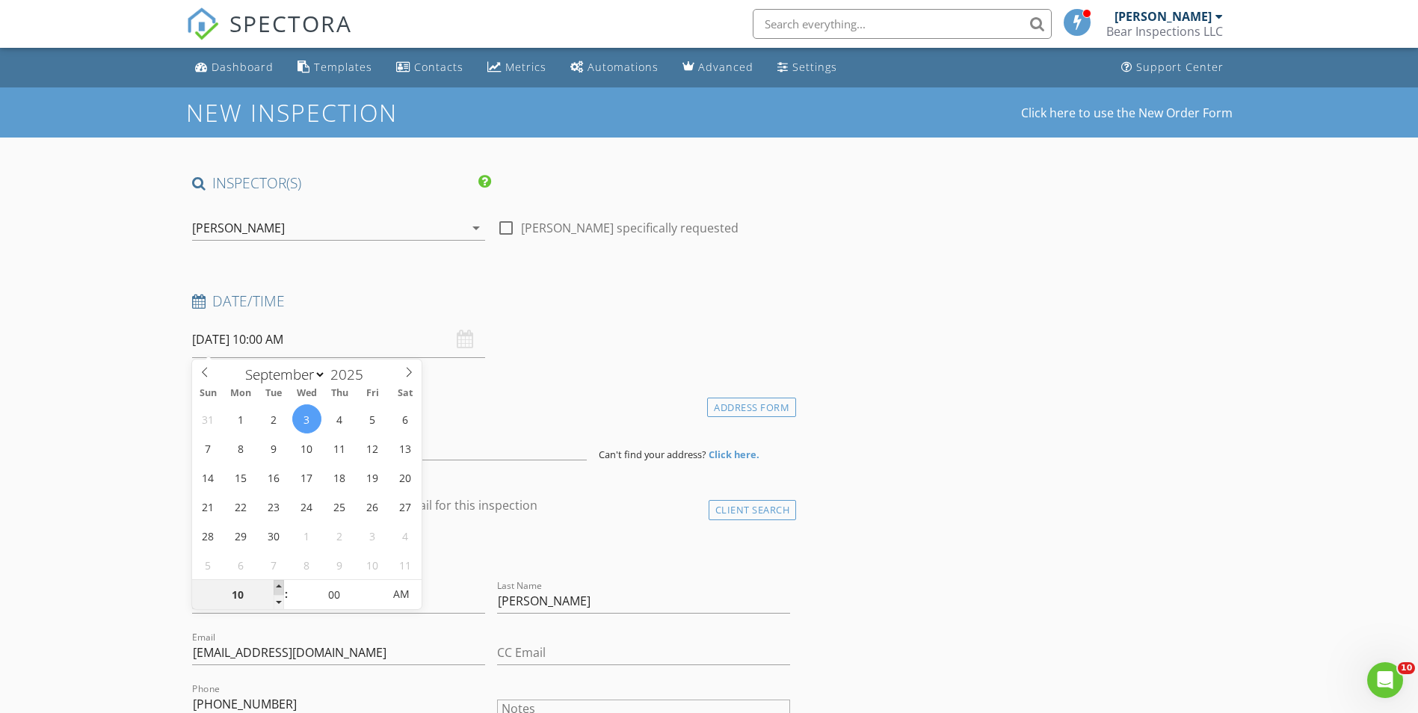
click at [277, 581] on span at bounding box center [279, 587] width 10 height 15
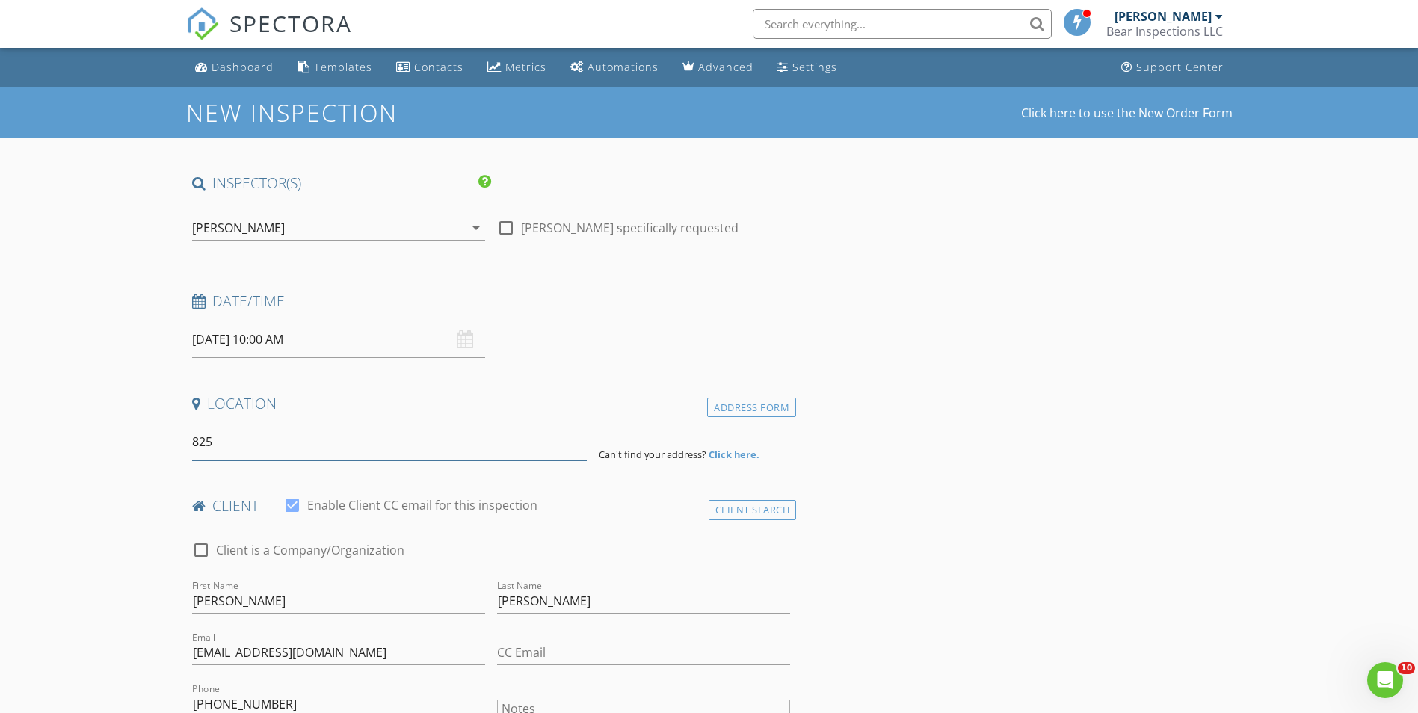
click at [235, 437] on input "825" at bounding box center [389, 442] width 395 height 37
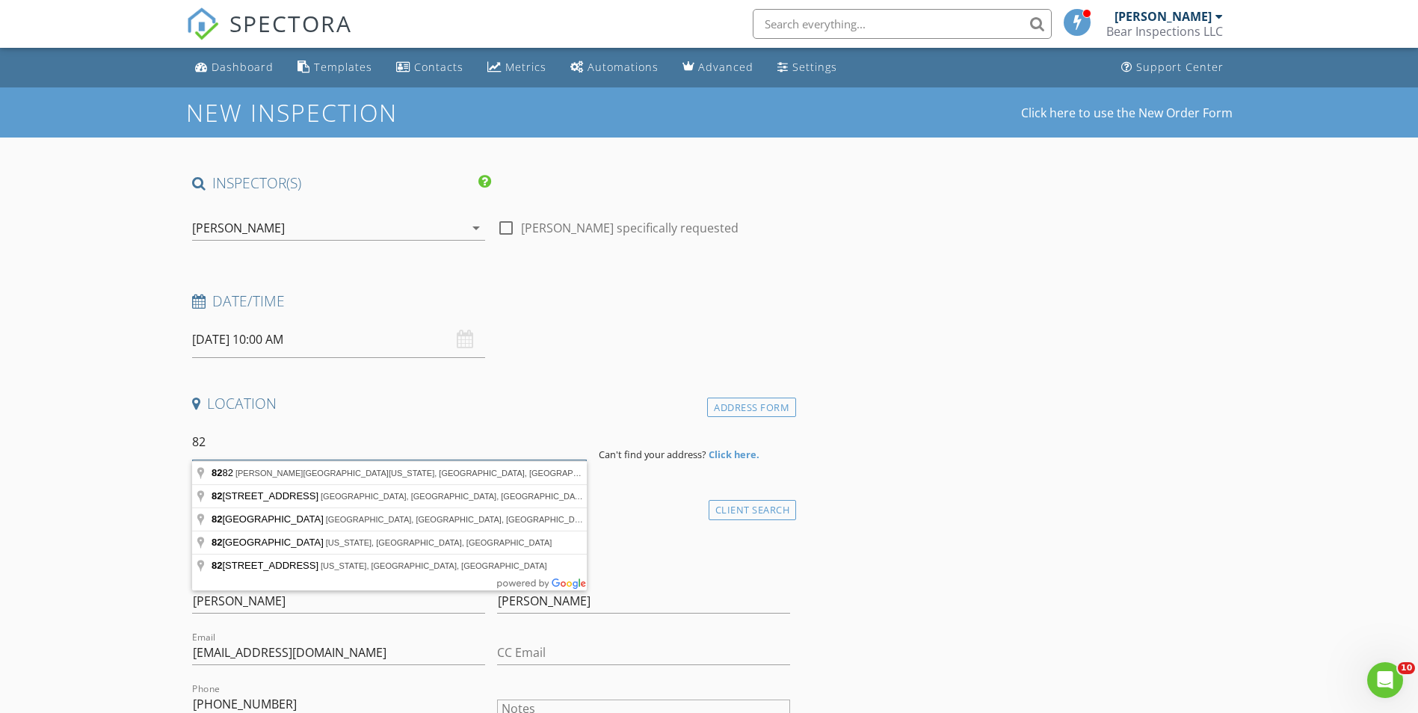
type input "8"
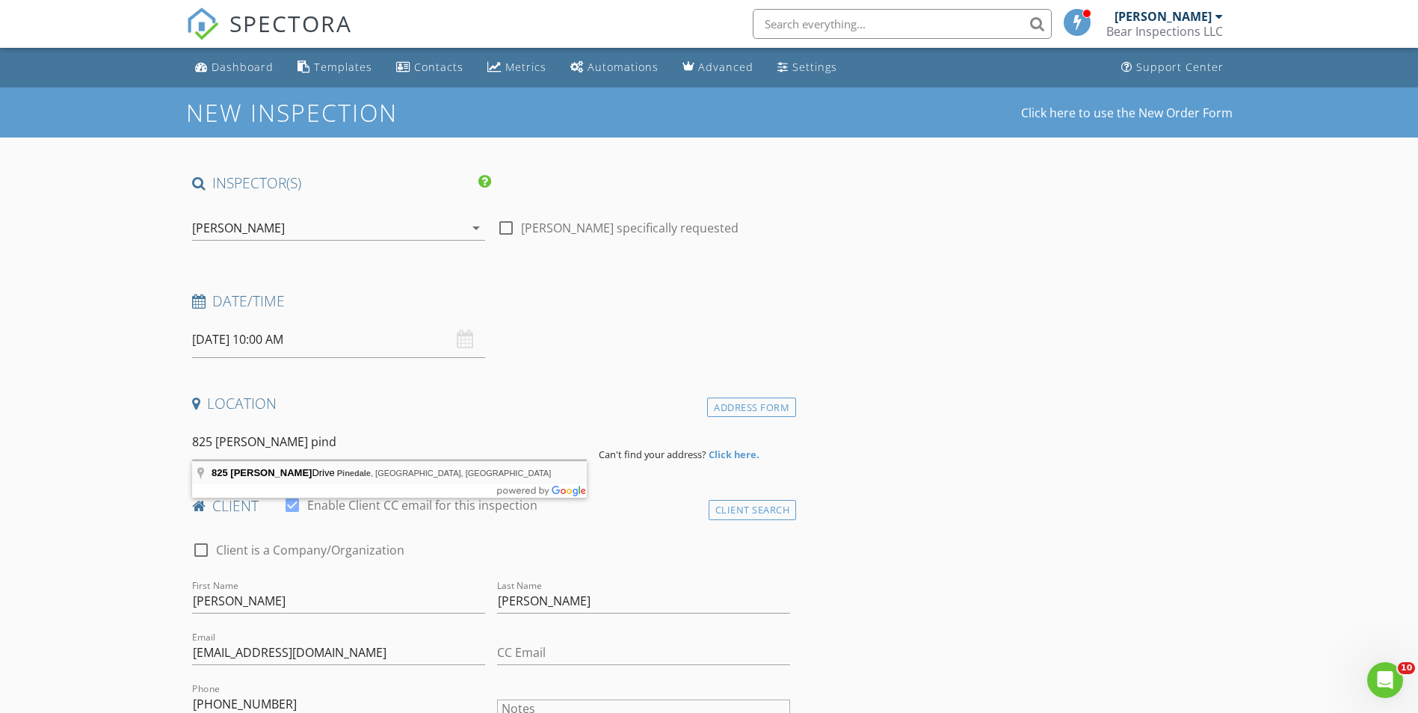
type input "825 McCoy Drive, Pinedale, WY, USA"
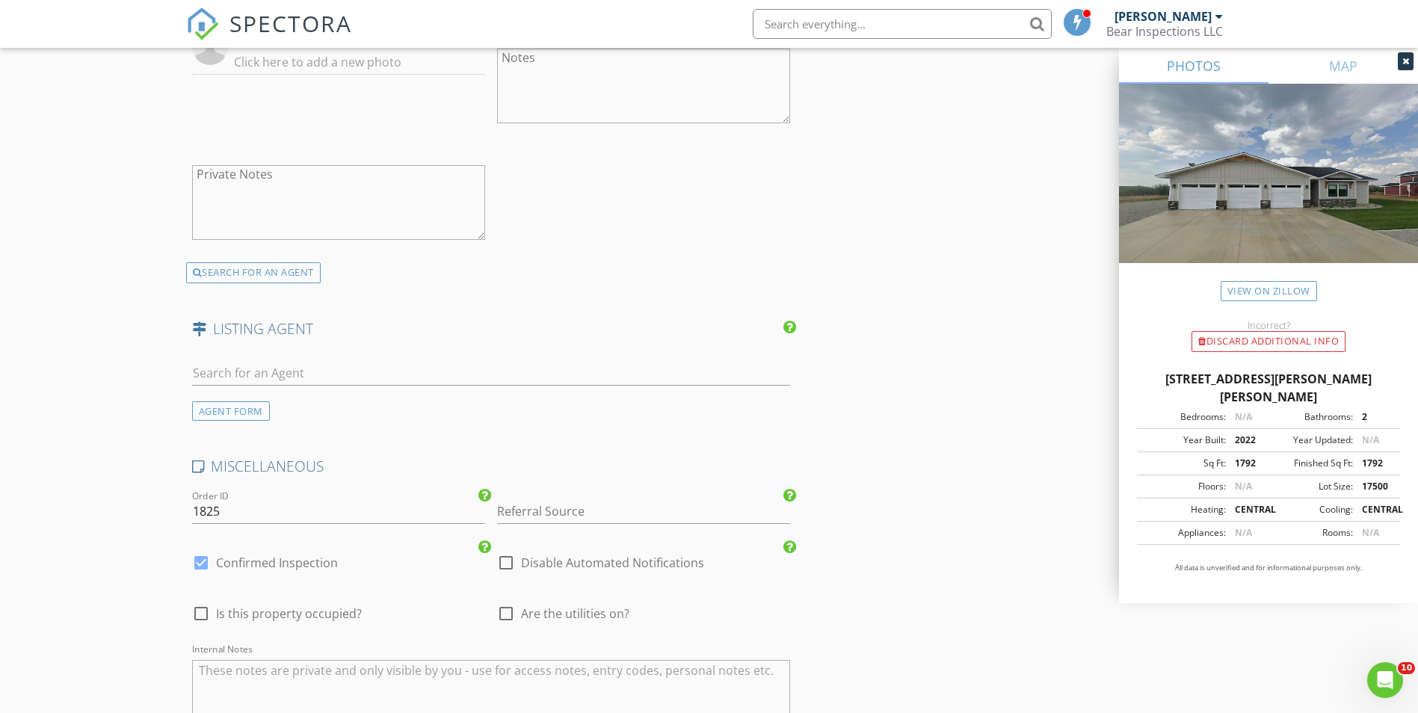
scroll to position [2706, 0]
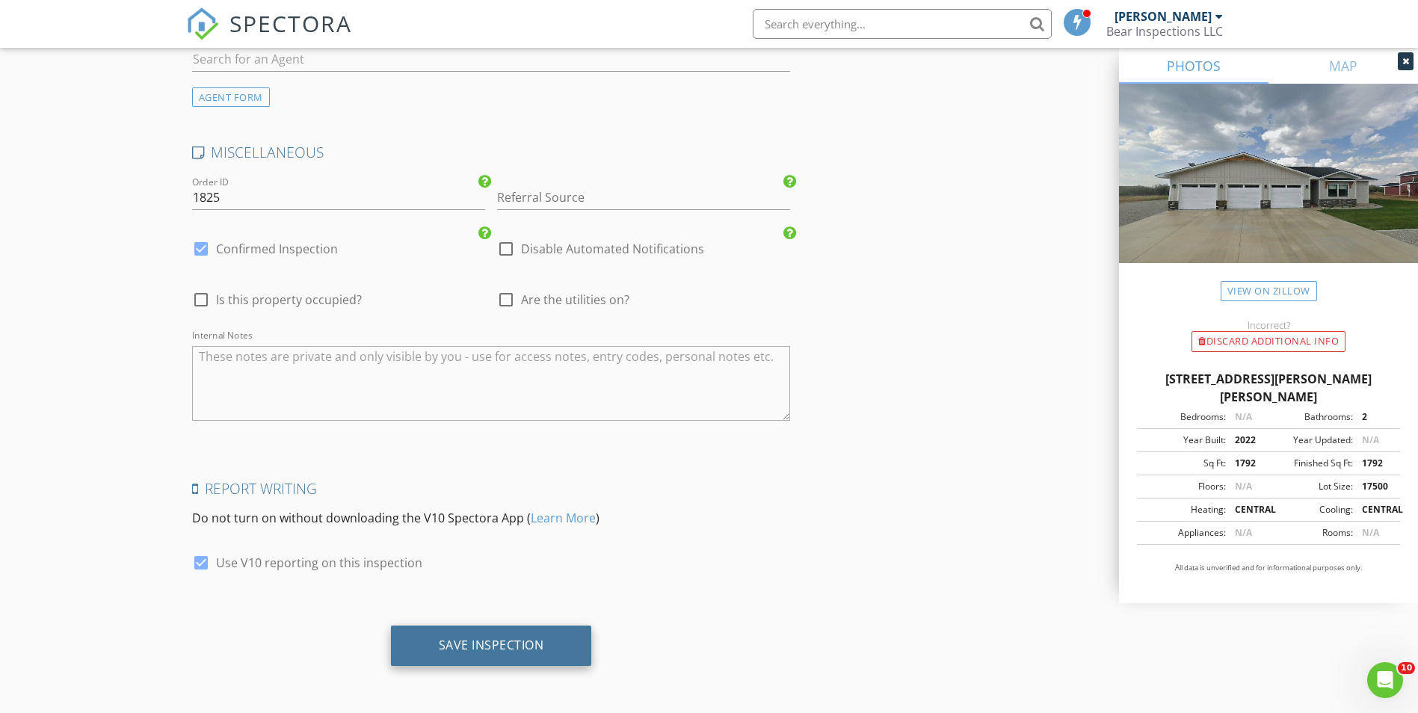
click at [495, 642] on div "Save Inspection" at bounding box center [491, 645] width 105 height 15
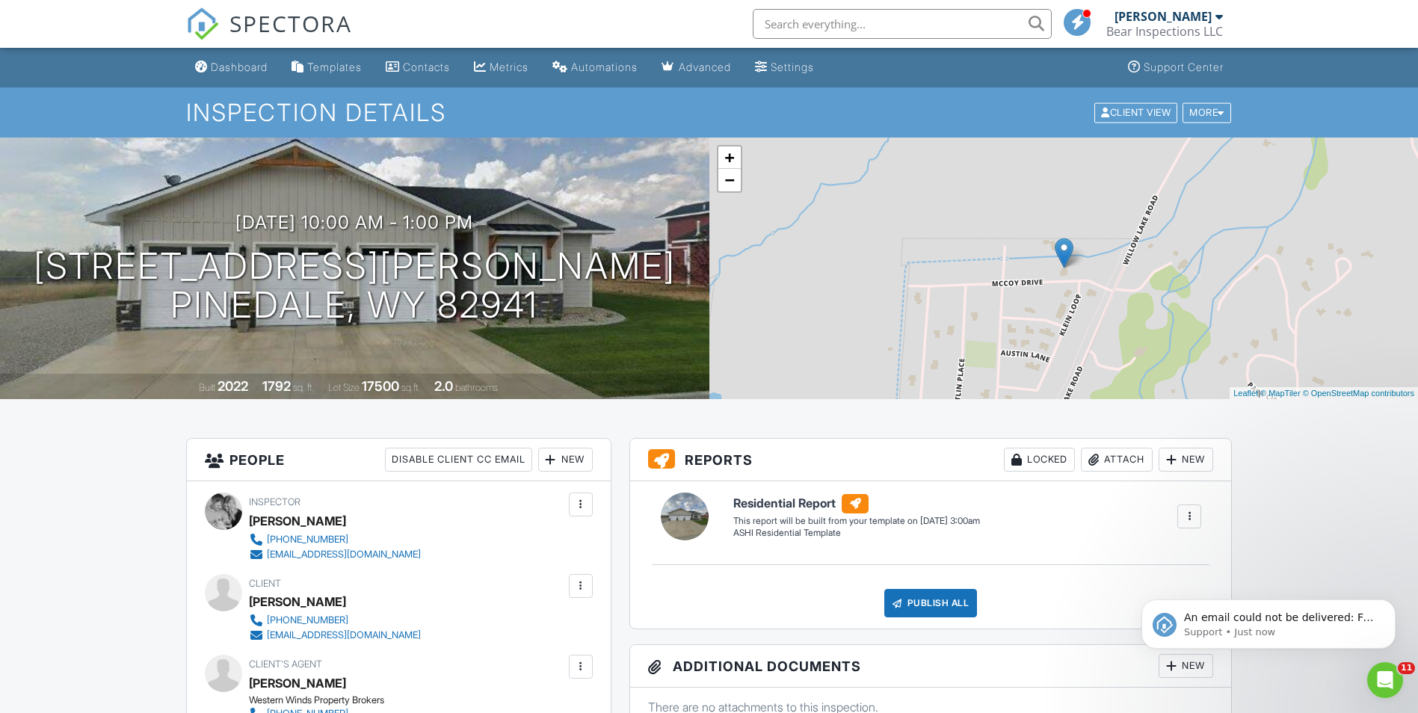
click at [576, 592] on div at bounding box center [580, 586] width 15 height 15
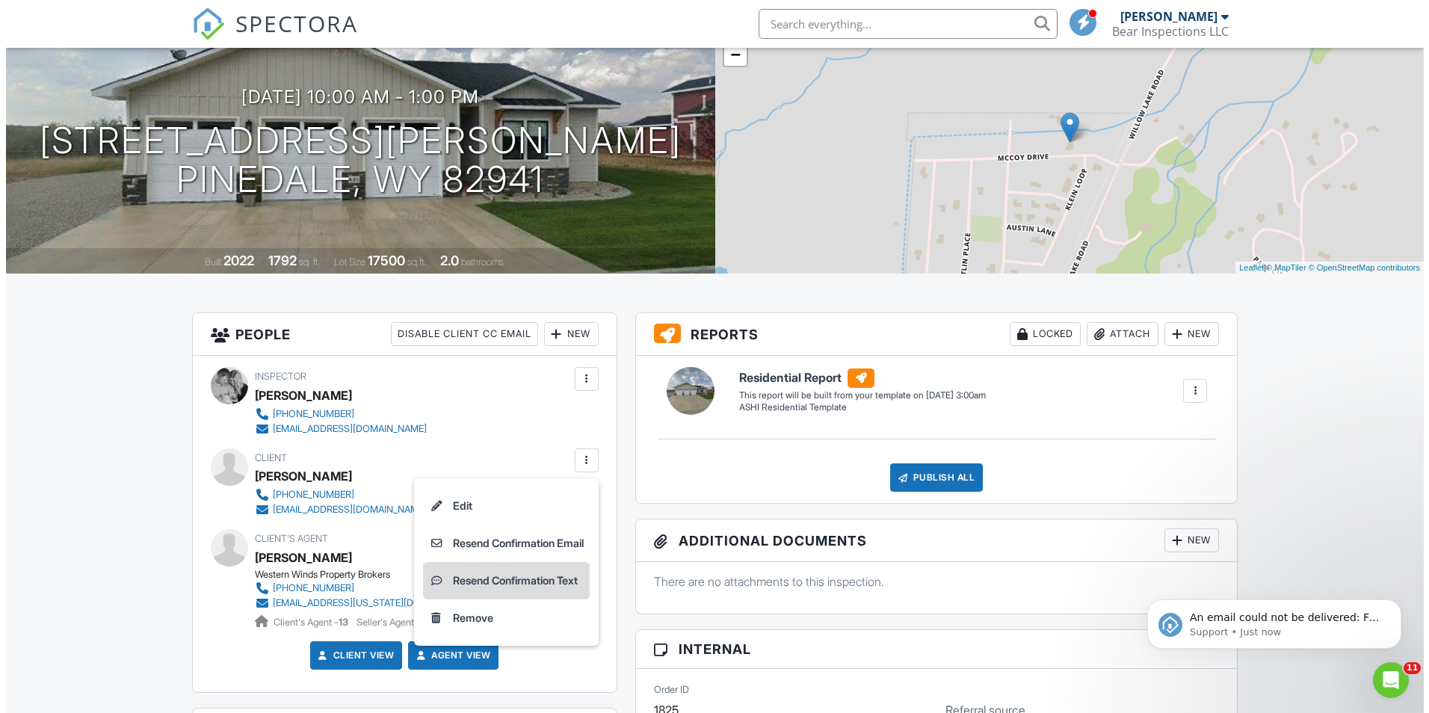
scroll to position [150, 0]
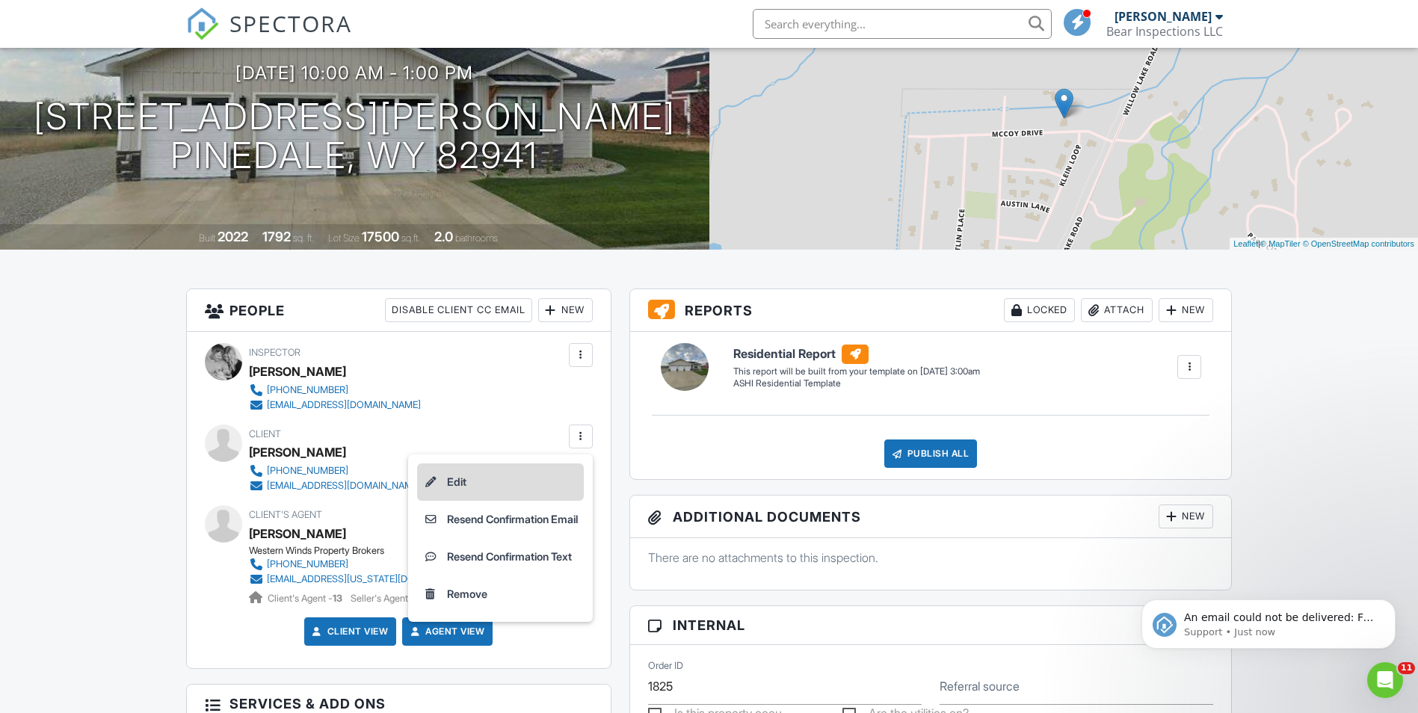
click at [455, 487] on li "Edit" at bounding box center [500, 482] width 167 height 37
